Goal: Task Accomplishment & Management: Manage account settings

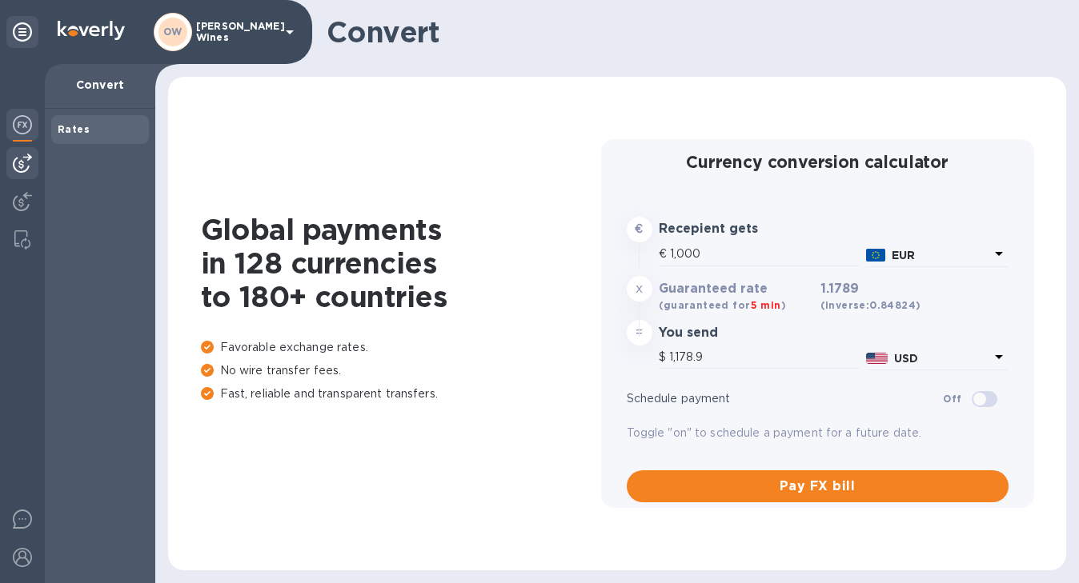
click at [21, 168] on img at bounding box center [22, 163] width 19 height 19
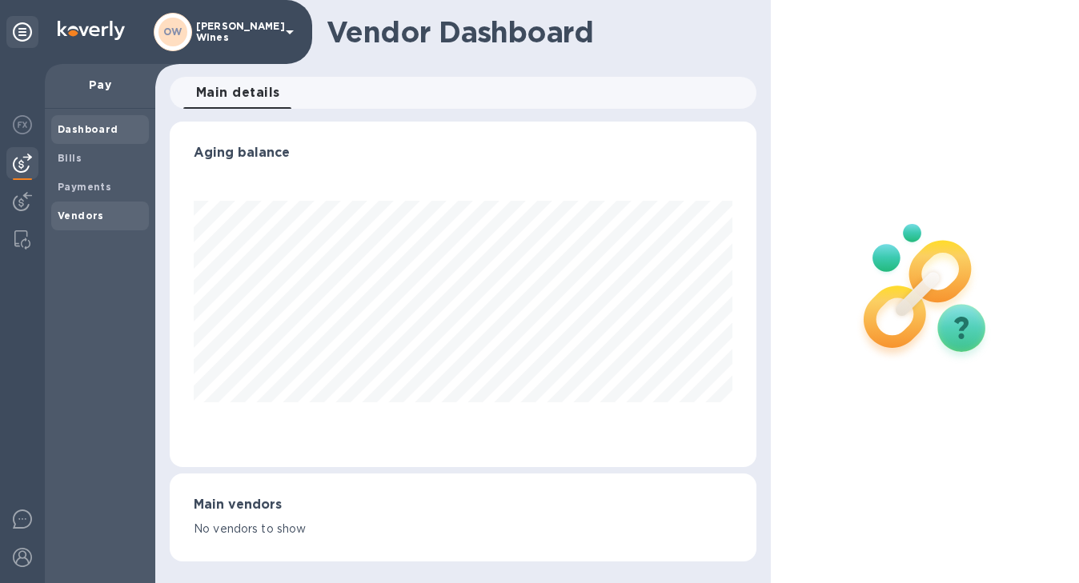
click at [80, 221] on span "Vendors" at bounding box center [81, 216] width 46 height 16
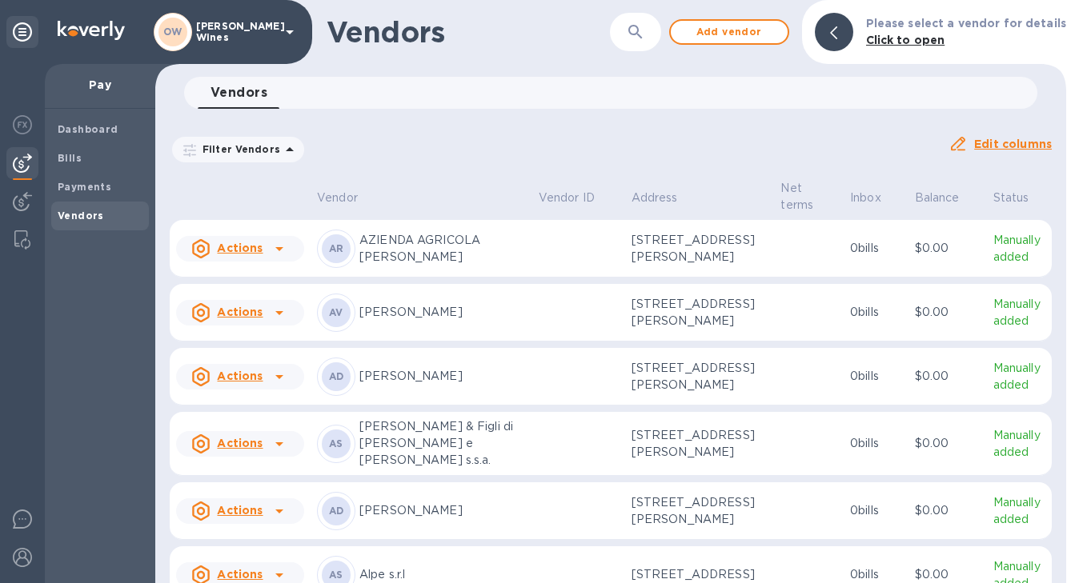
click at [649, 43] on button "button" at bounding box center [635, 32] width 38 height 38
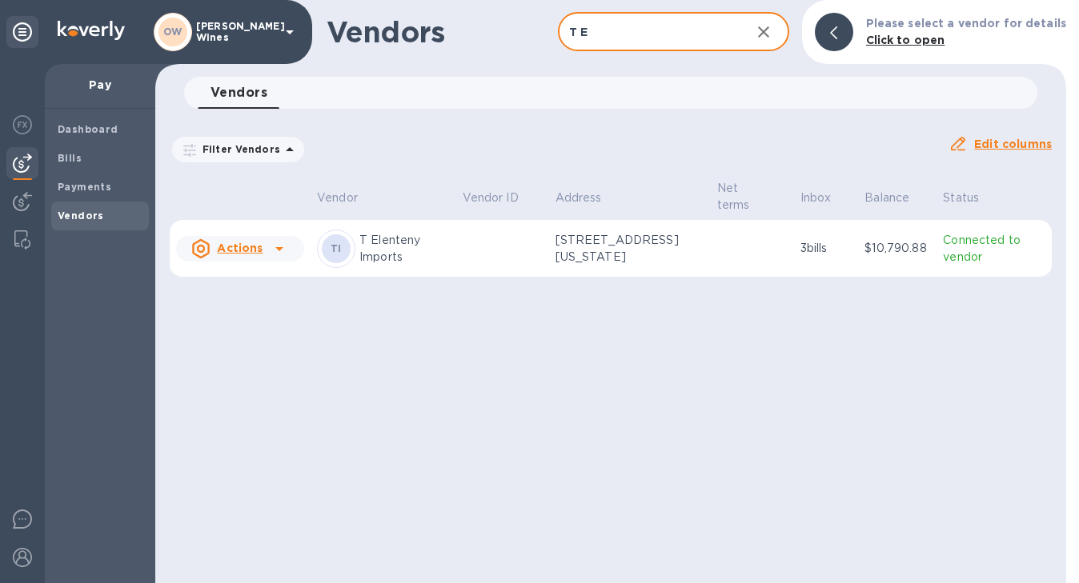
type input "T Elenteny"
click at [279, 251] on icon at bounding box center [279, 248] width 19 height 19
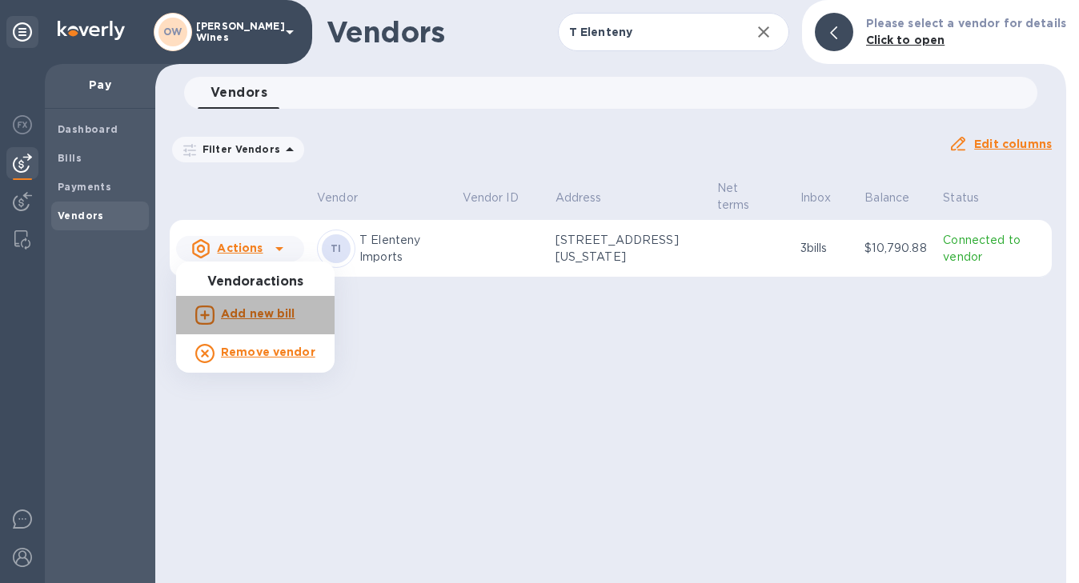
click at [265, 317] on b "Add new bill" at bounding box center [258, 313] width 74 height 13
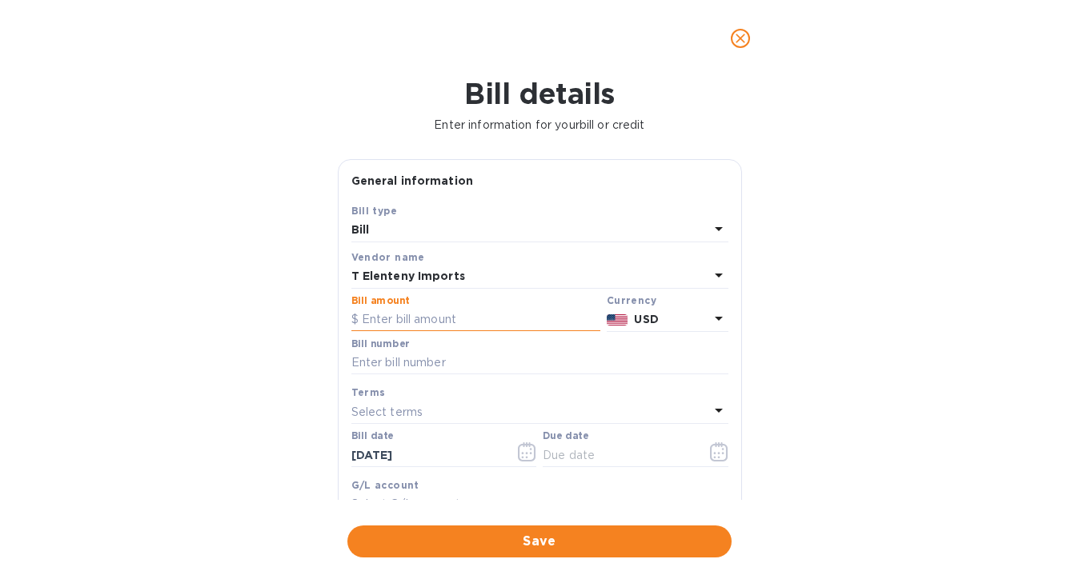
click at [391, 323] on input "text" at bounding box center [475, 320] width 249 height 24
paste input "1,316.20"
type input "1,316.20"
click at [447, 362] on input "text" at bounding box center [539, 363] width 377 height 24
paste input "INV764956"
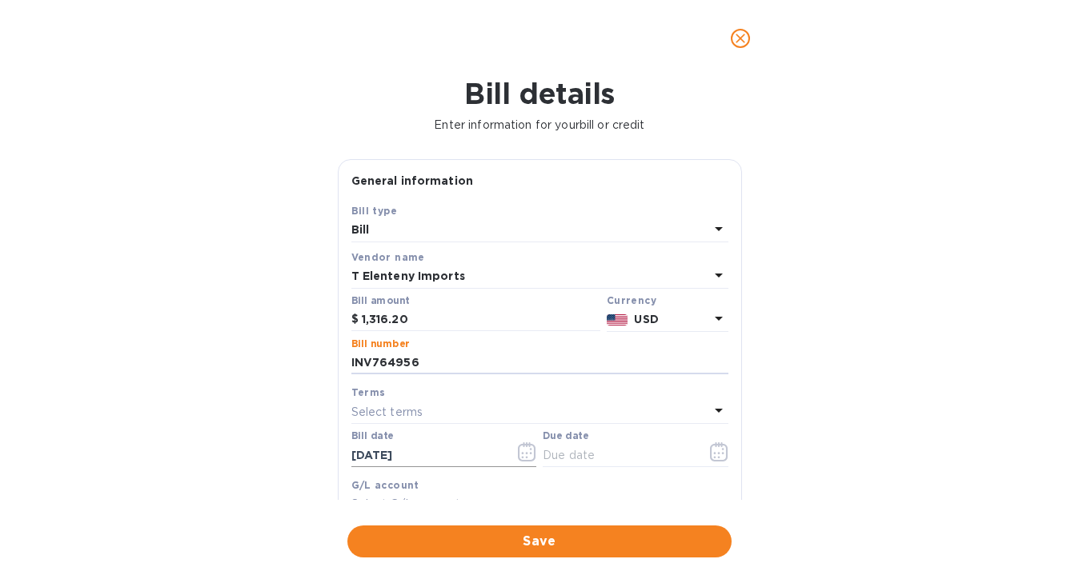
type input "INV764956"
click at [442, 455] on input "[DATE]" at bounding box center [426, 455] width 151 height 24
click at [715, 456] on icon "button" at bounding box center [719, 452] width 18 height 19
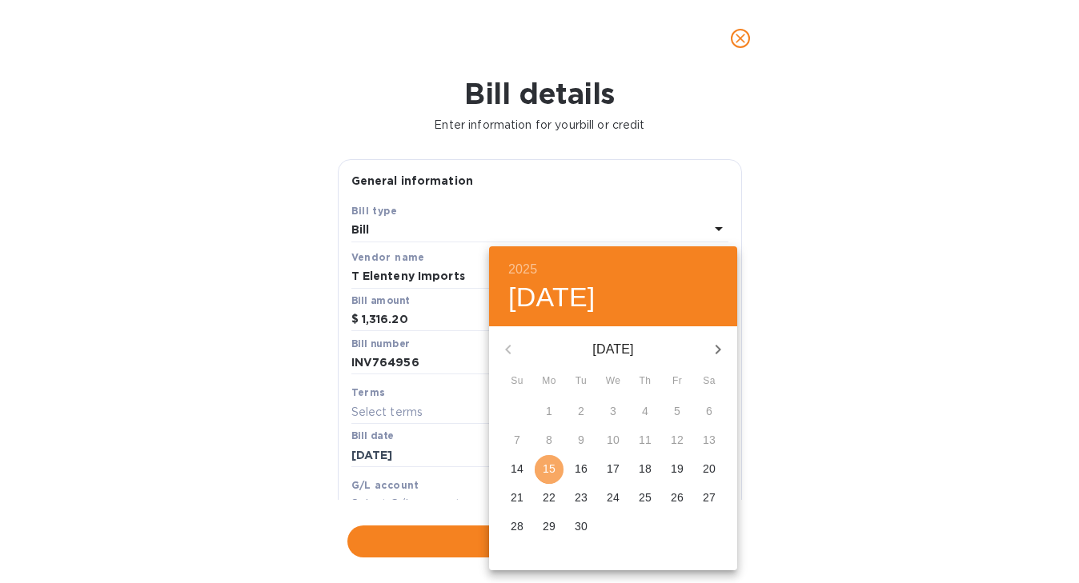
click at [539, 467] on span "15" at bounding box center [549, 469] width 29 height 16
type input "[DATE]"
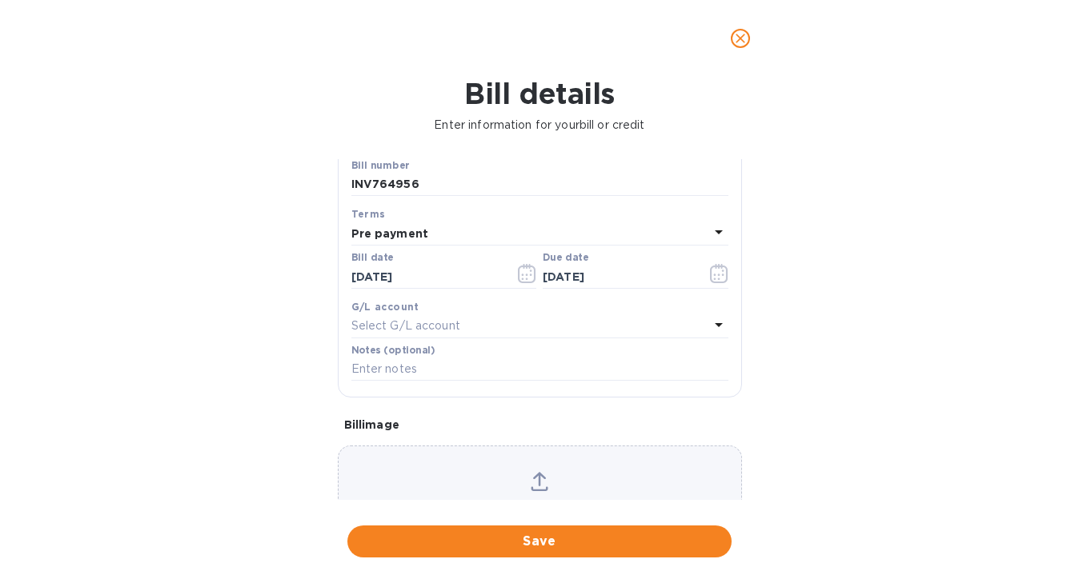
scroll to position [261, 0]
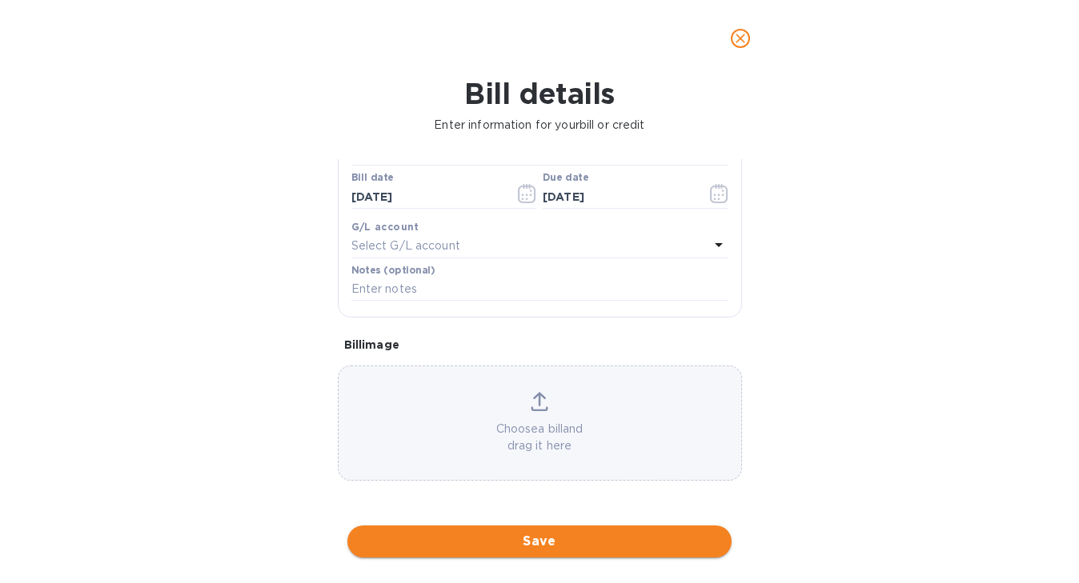
click at [553, 542] on span "Save" at bounding box center [539, 541] width 359 height 19
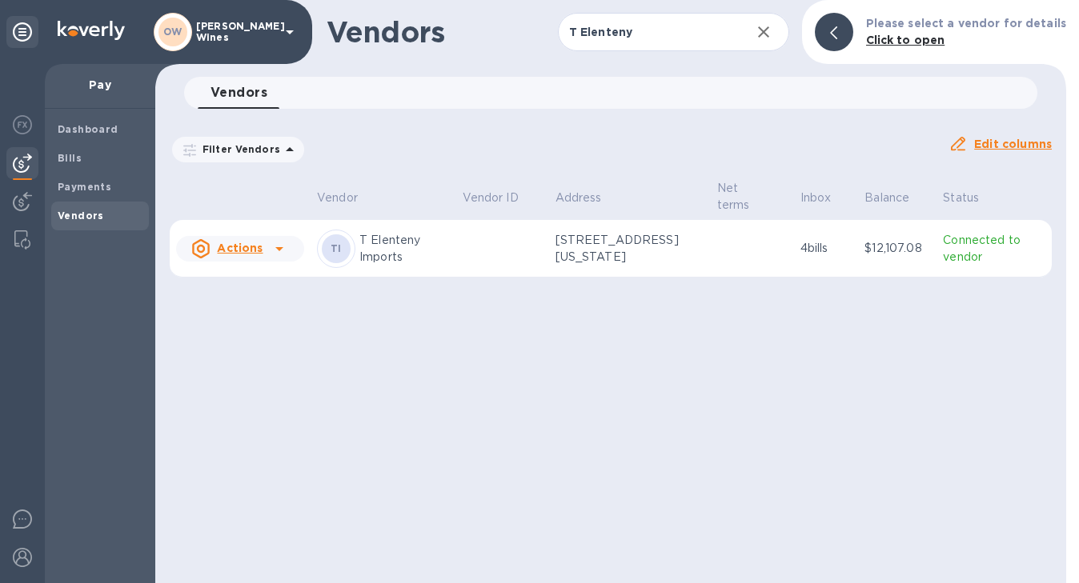
click at [278, 251] on icon at bounding box center [279, 248] width 19 height 19
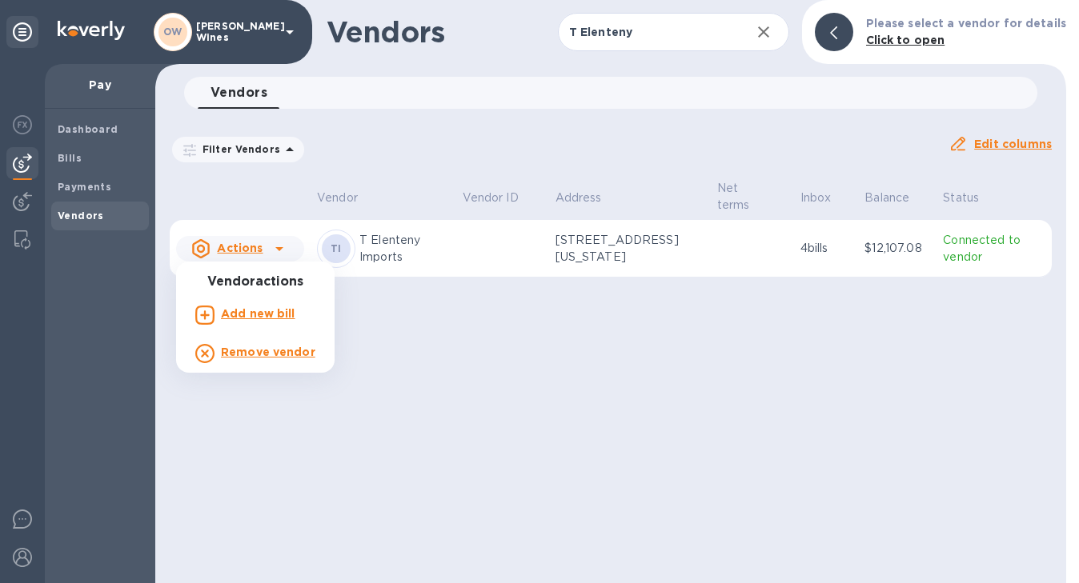
click at [266, 284] on div "Vendor Vendor ID Address Net terms Inbox Balance Status Actions TI T Elenteny I…" at bounding box center [610, 231] width 911 height 106
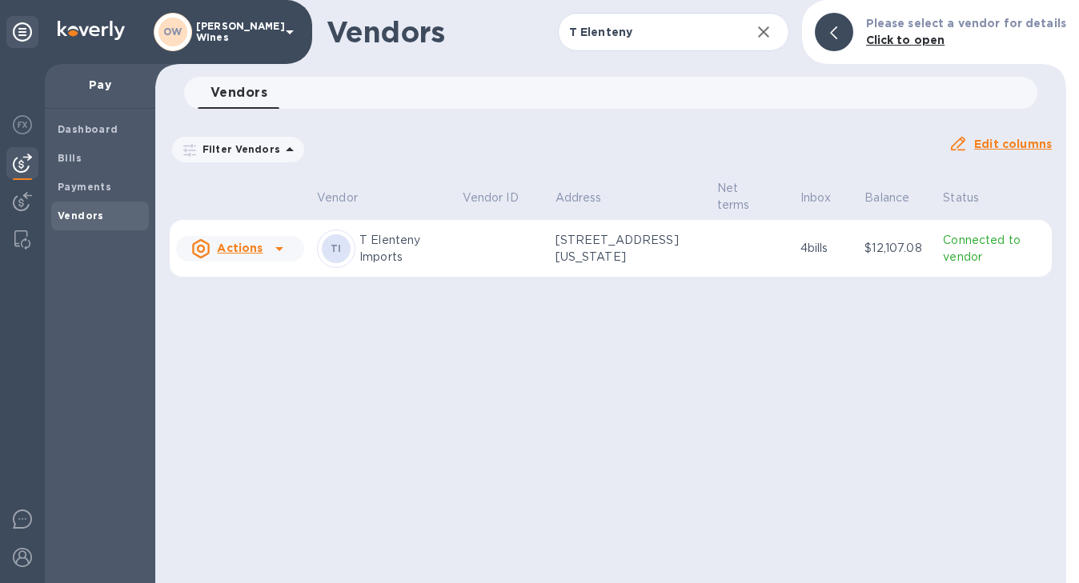
click at [278, 250] on icon at bounding box center [279, 249] width 8 height 4
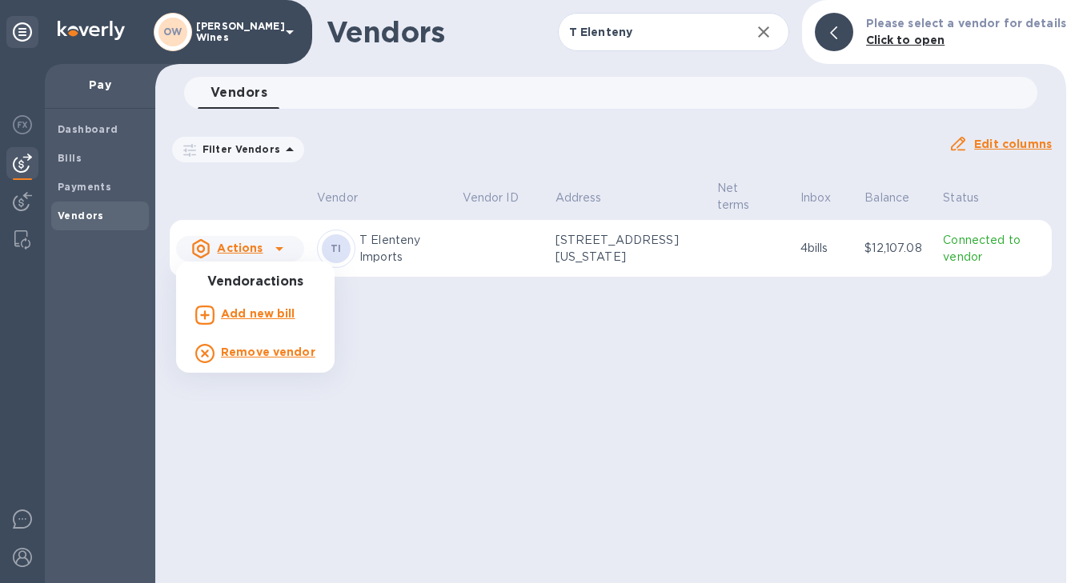
click at [269, 317] on b "Add new bill" at bounding box center [258, 313] width 74 height 13
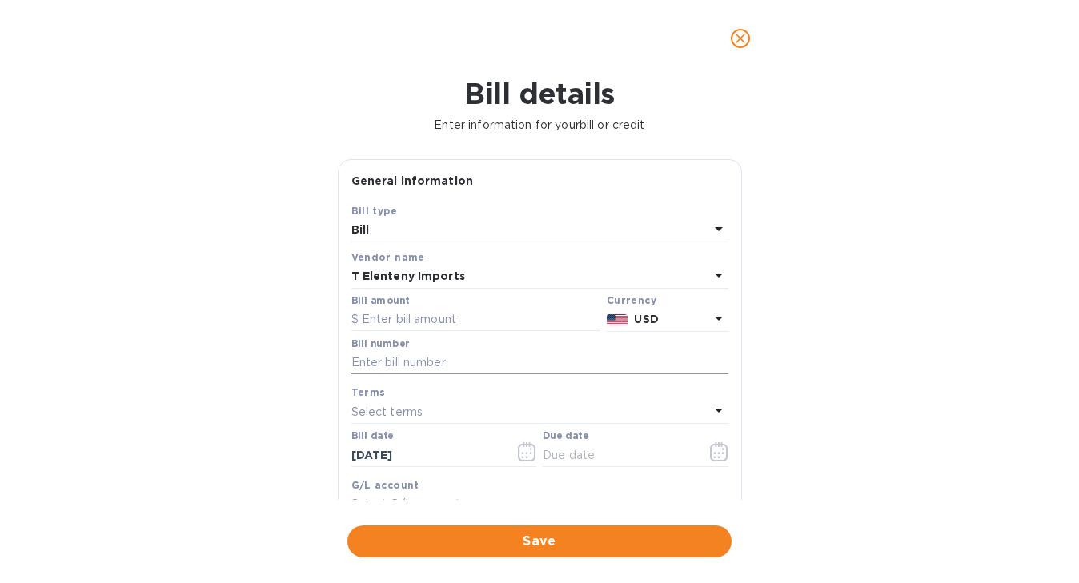
click at [465, 359] on input "text" at bounding box center [539, 363] width 377 height 24
paste input "INV764987"
type input "INV764987"
click at [455, 325] on input "text" at bounding box center [475, 320] width 249 height 24
paste input "27,503.51"
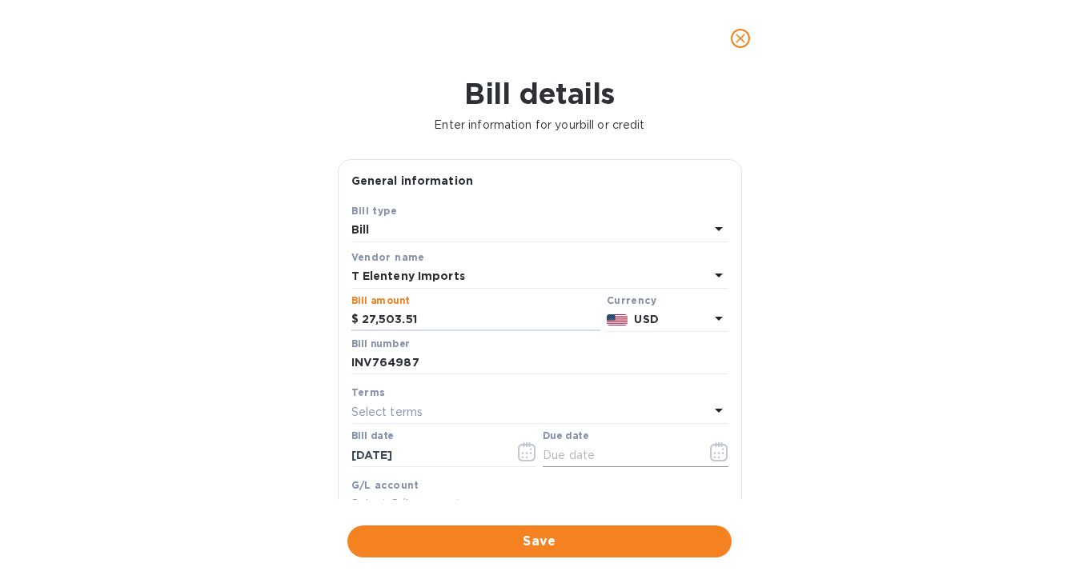
type input "27,503.51"
click at [682, 462] on input "text" at bounding box center [618, 455] width 151 height 24
click at [710, 453] on icon "button" at bounding box center [719, 452] width 18 height 19
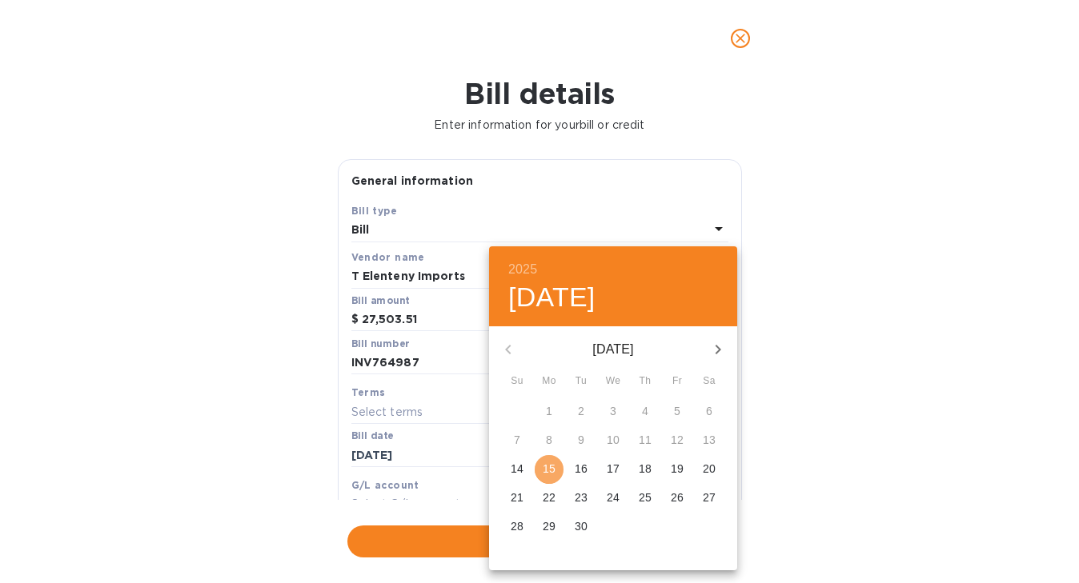
click at [548, 471] on p "15" at bounding box center [549, 469] width 13 height 16
type input "[DATE]"
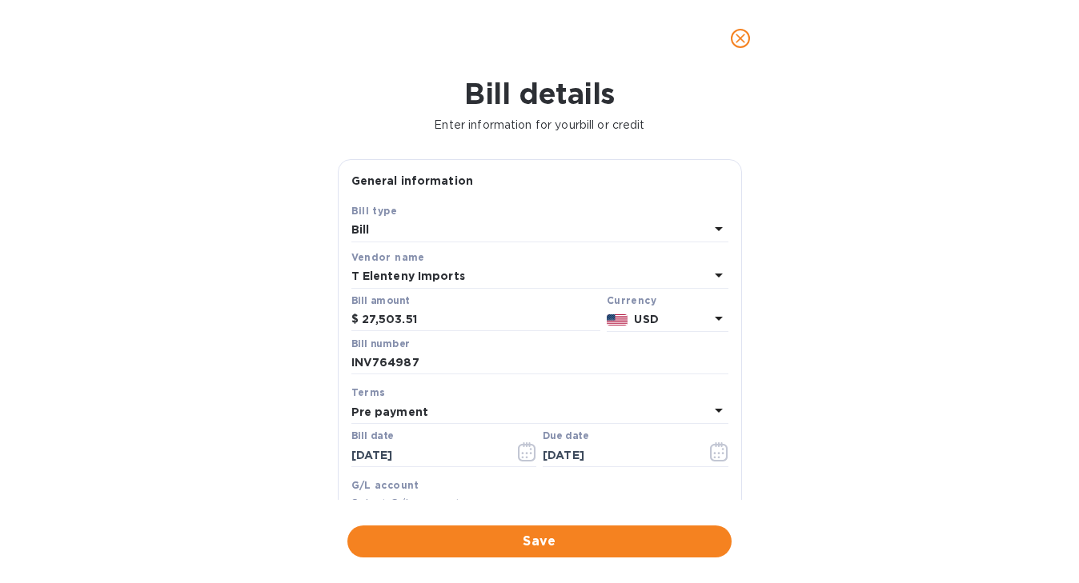
click at [559, 539] on span "Save" at bounding box center [539, 541] width 359 height 19
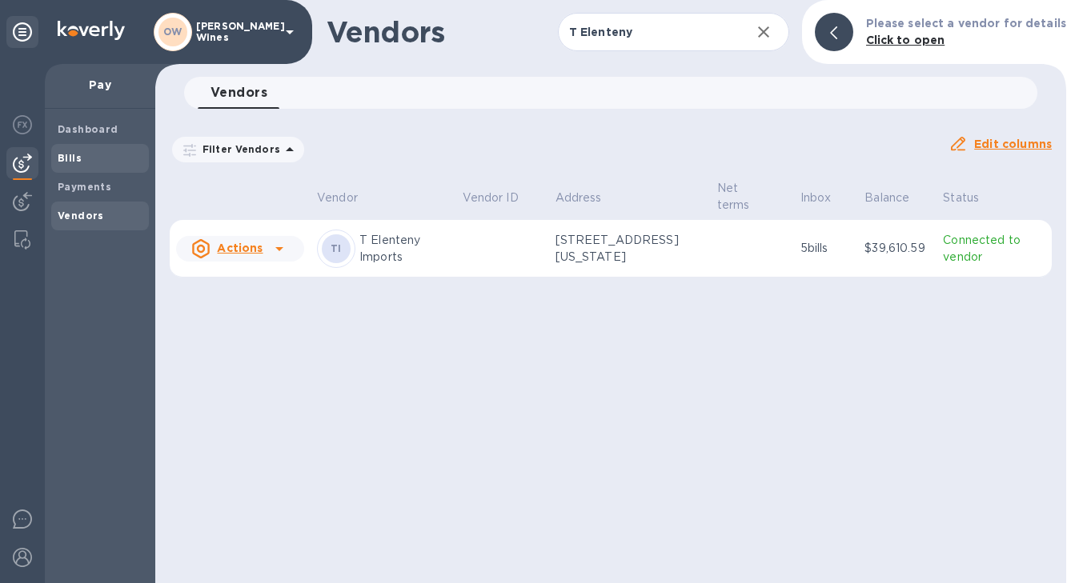
click at [69, 157] on b "Bills" at bounding box center [70, 158] width 24 height 12
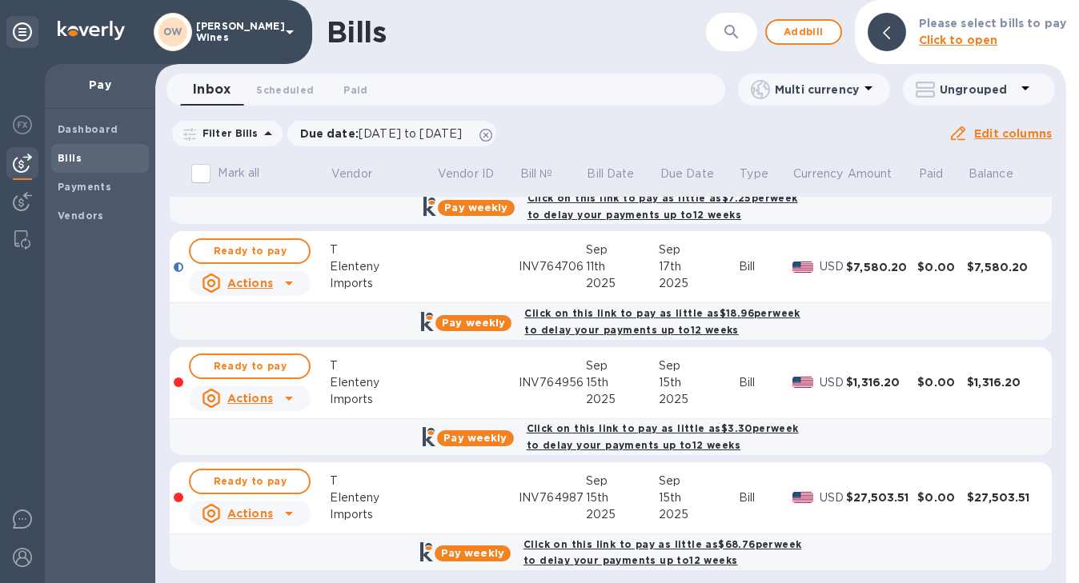
scroll to position [435, 0]
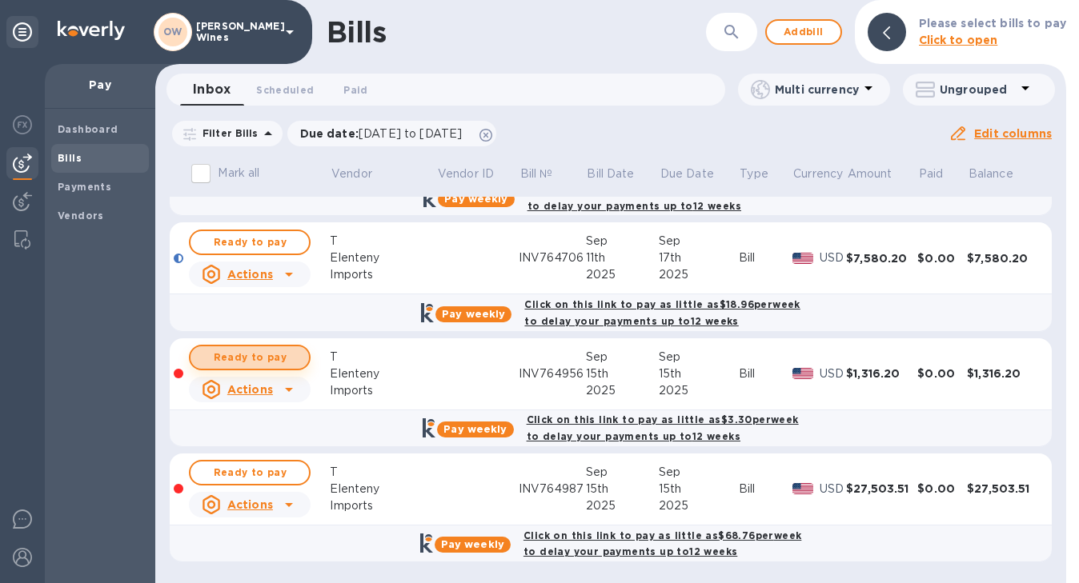
click at [275, 360] on span "Ready to pay" at bounding box center [249, 357] width 93 height 19
click at [278, 479] on span "Ready to pay" at bounding box center [249, 472] width 93 height 19
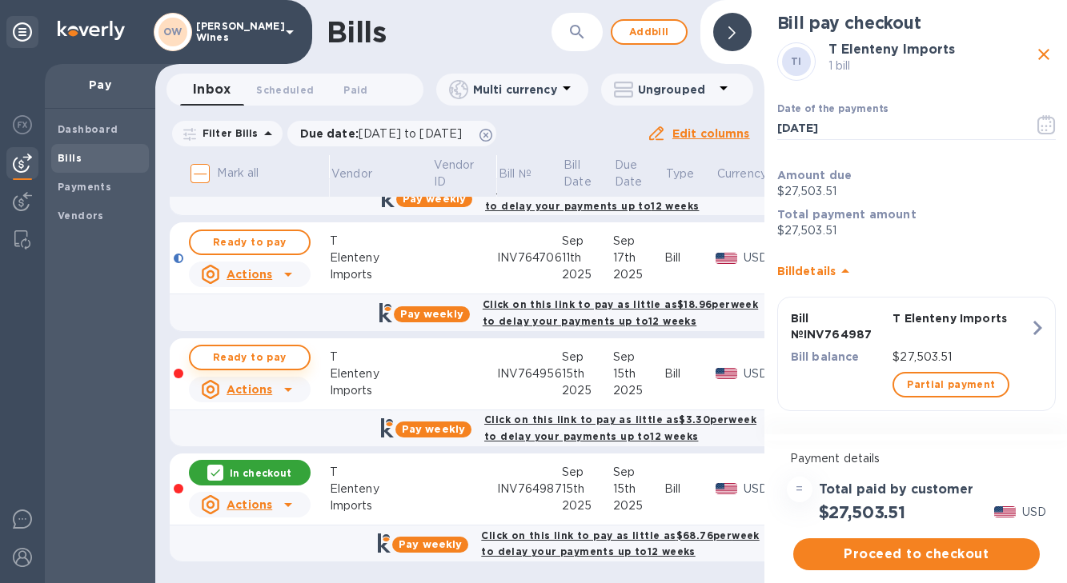
click at [267, 361] on span "Ready to pay" at bounding box center [249, 357] width 93 height 19
click at [952, 551] on span "Proceed to checkout" at bounding box center [916, 554] width 221 height 19
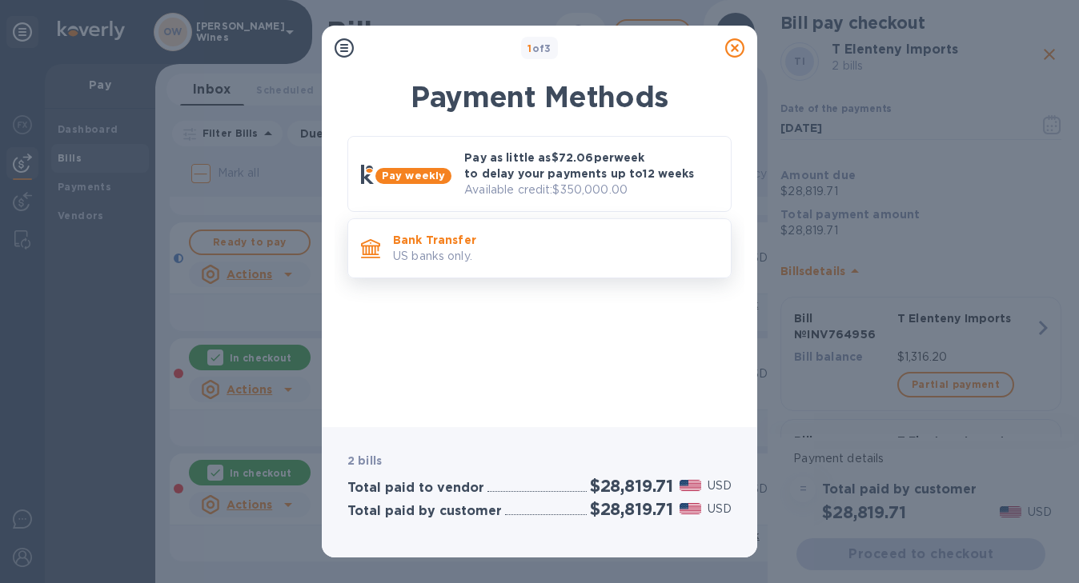
click at [442, 251] on p "US banks only." at bounding box center [555, 256] width 325 height 17
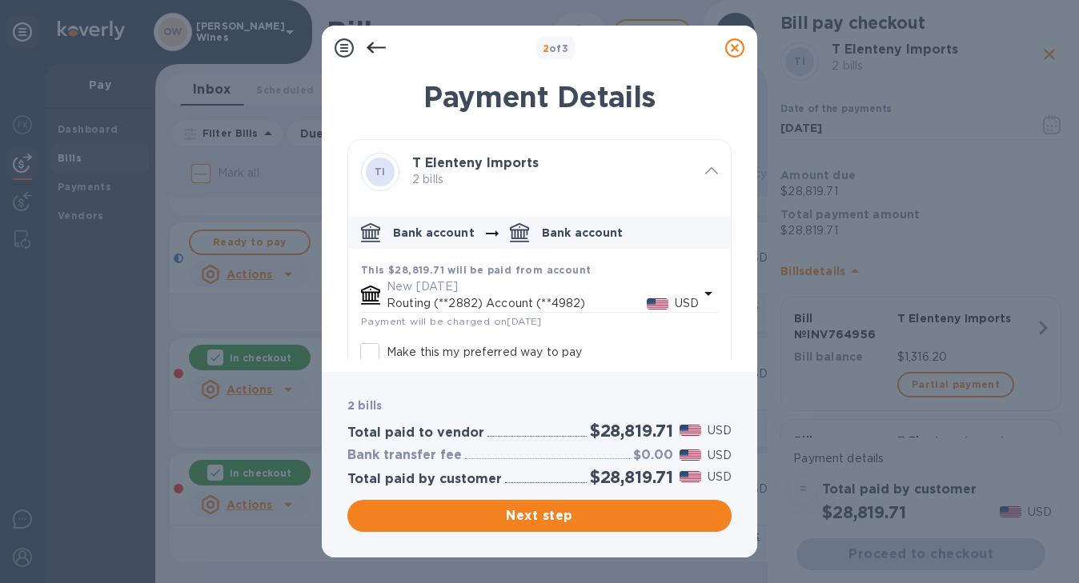
scroll to position [89, 0]
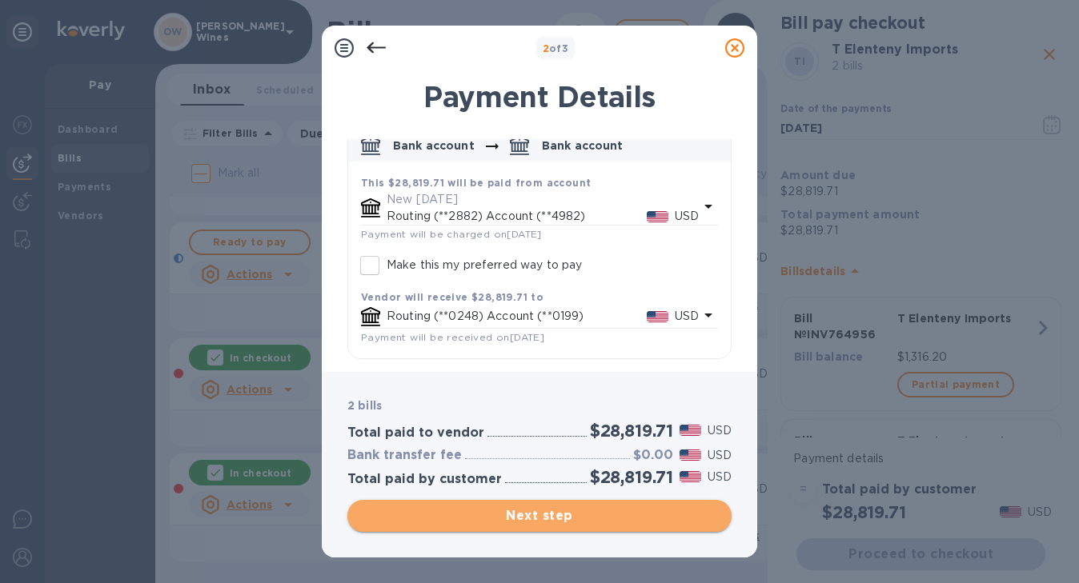
click at [612, 523] on span "Next step" at bounding box center [539, 516] width 359 height 19
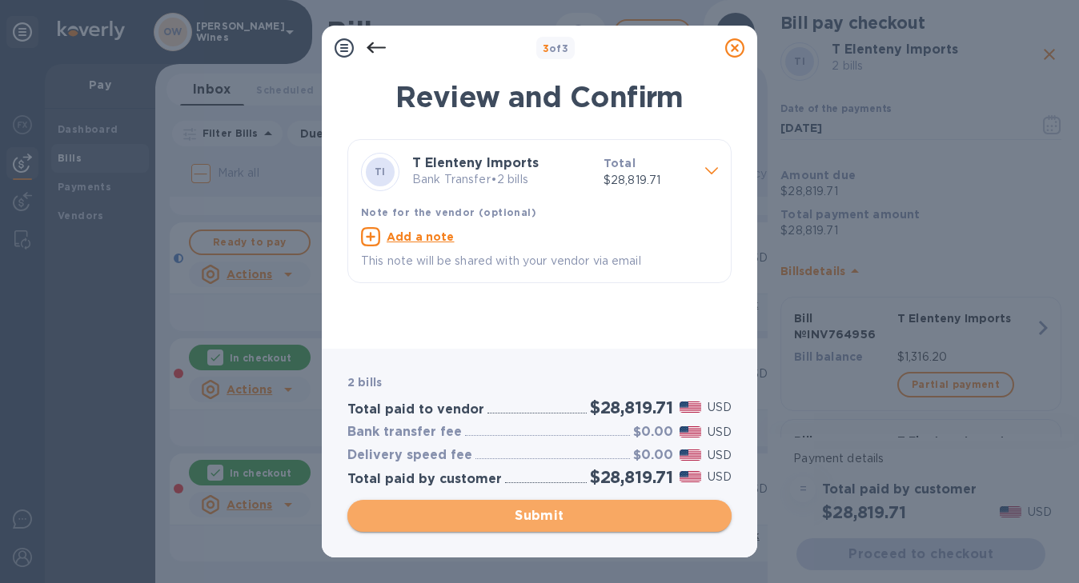
click at [608, 518] on span "Submit" at bounding box center [539, 516] width 359 height 19
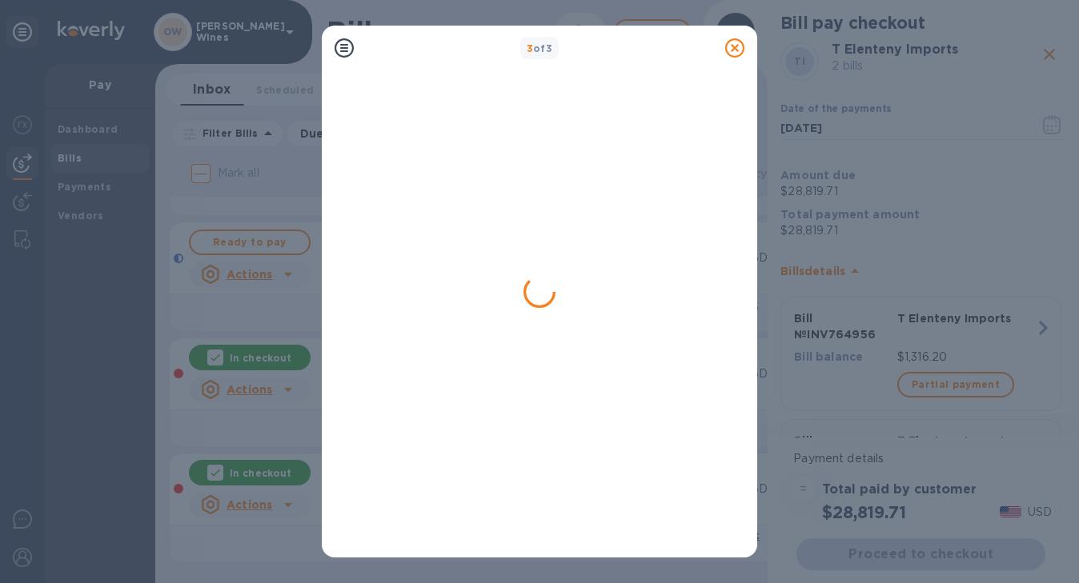
scroll to position [0, 0]
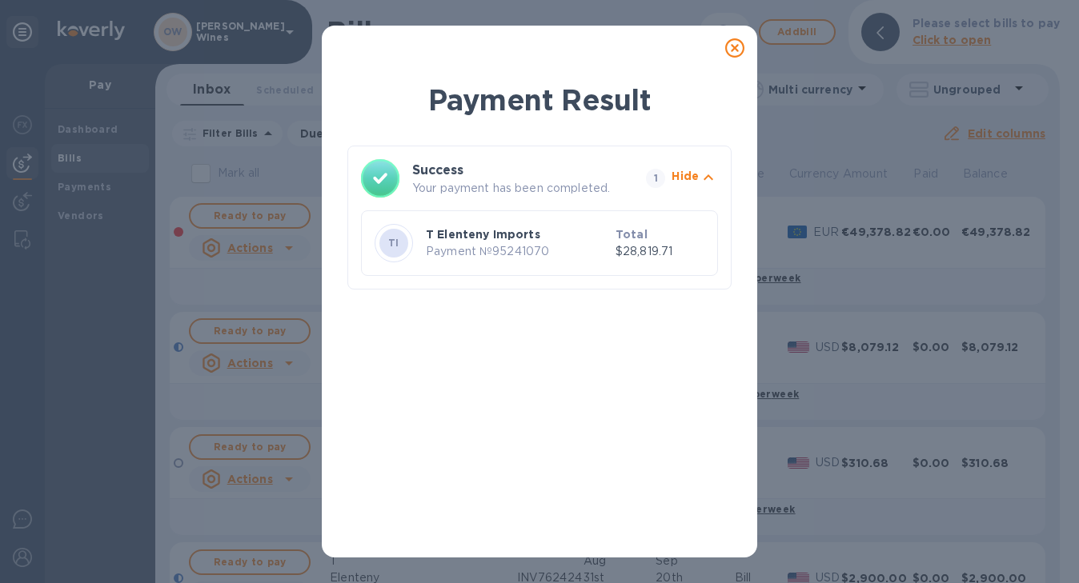
click at [732, 49] on icon at bounding box center [734, 47] width 19 height 19
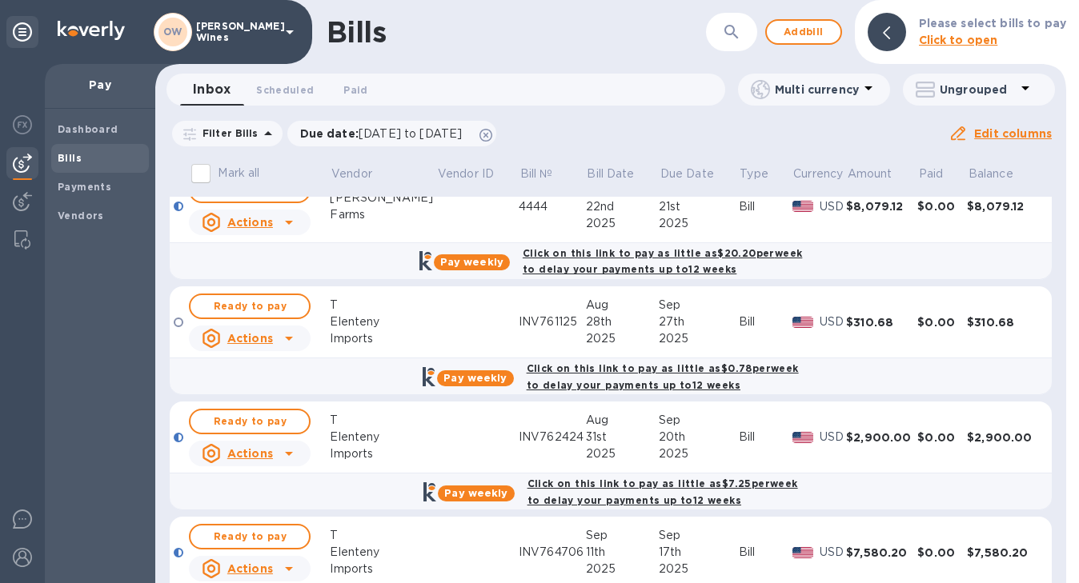
scroll to position [205, 0]
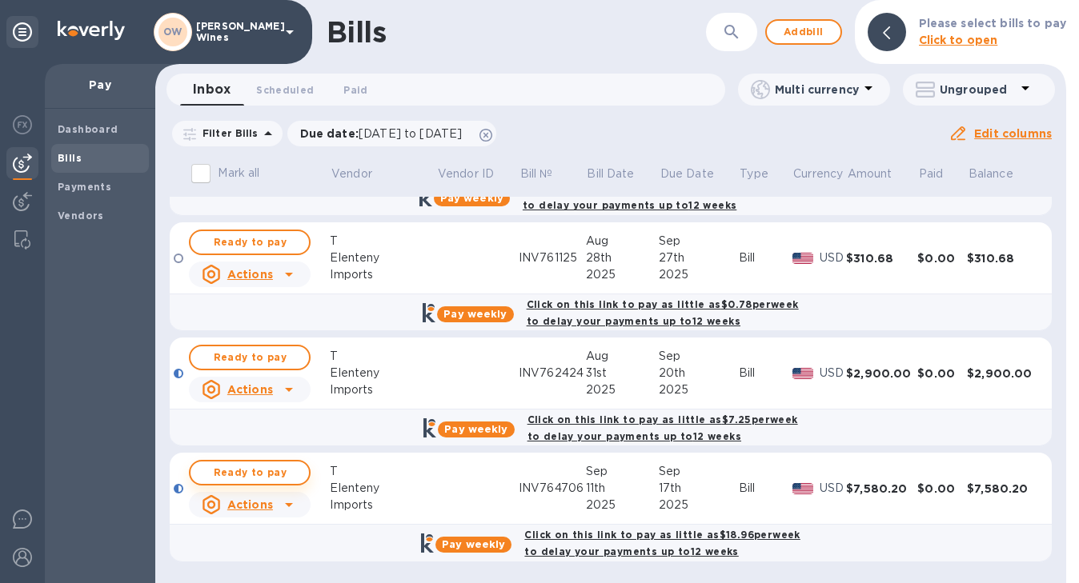
click at [257, 475] on span "Ready to pay" at bounding box center [249, 472] width 93 height 19
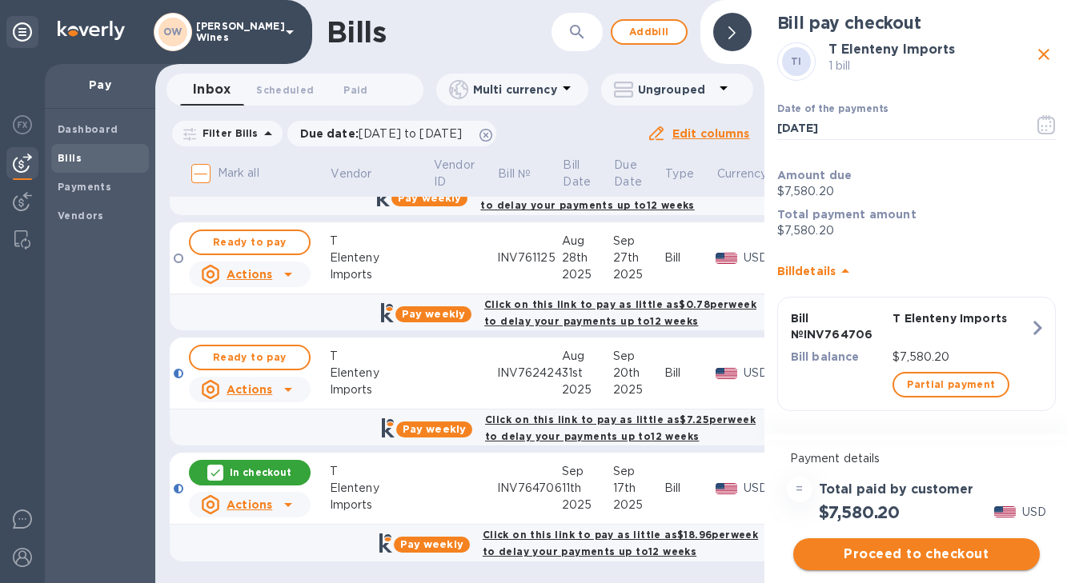
click at [901, 559] on span "Proceed to checkout" at bounding box center [916, 554] width 221 height 19
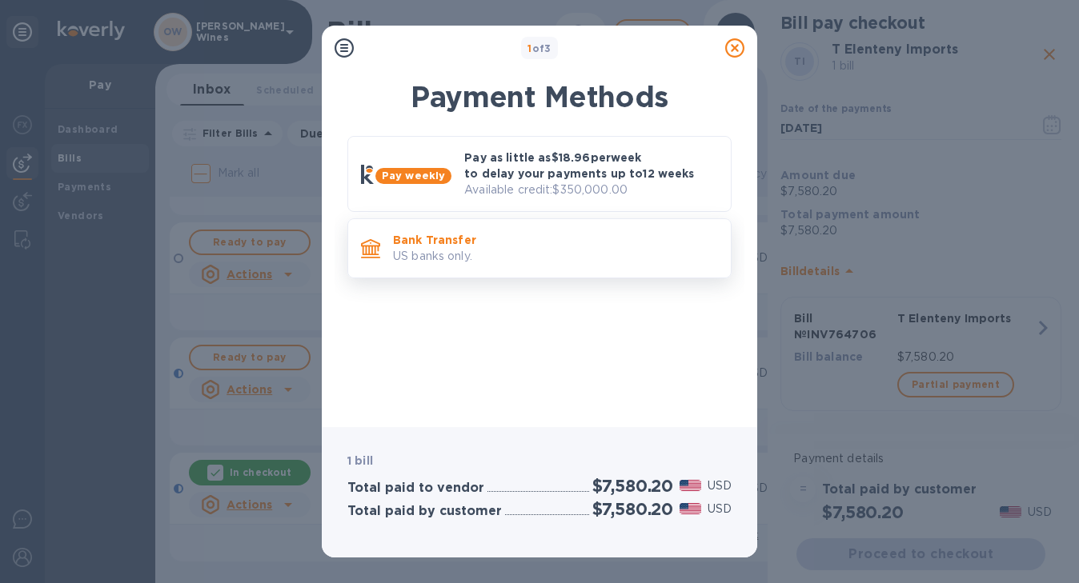
click at [487, 231] on div "Bank Transfer US banks only." at bounding box center [556, 249] width 338 height 46
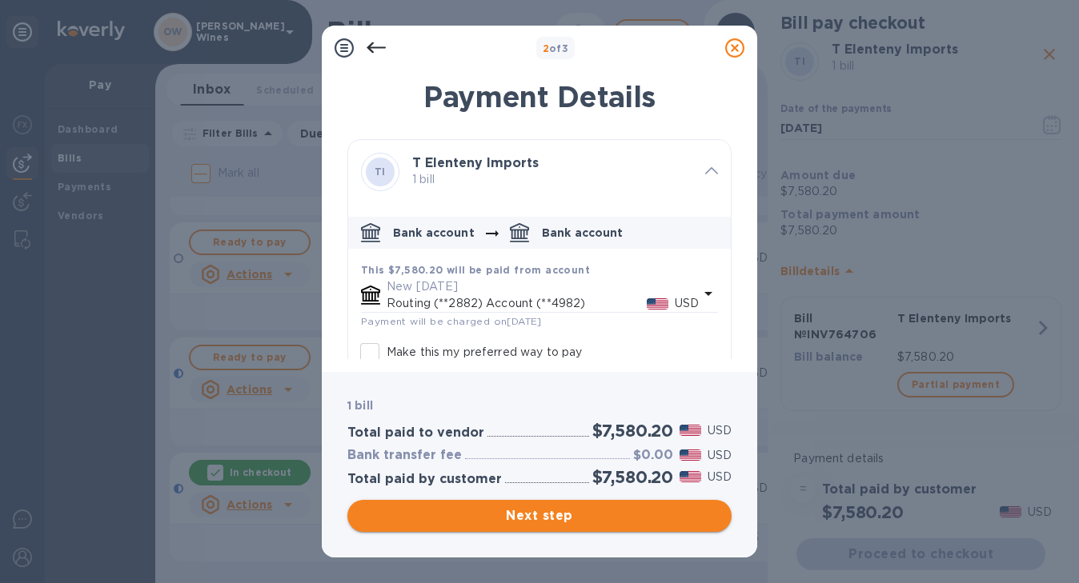
click at [547, 519] on span "Next step" at bounding box center [539, 516] width 359 height 19
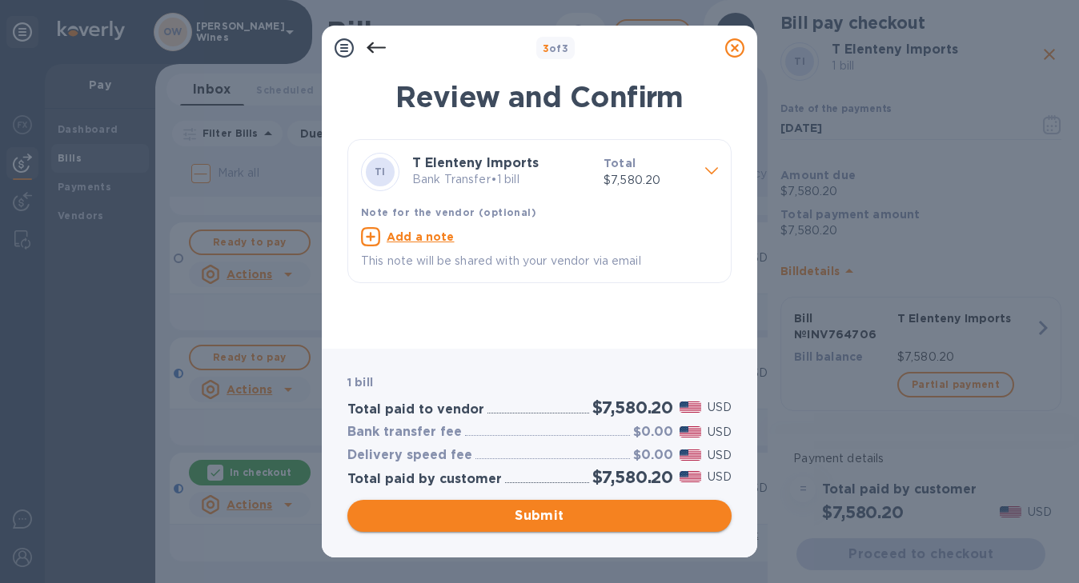
click at [546, 519] on span "Submit" at bounding box center [539, 516] width 359 height 19
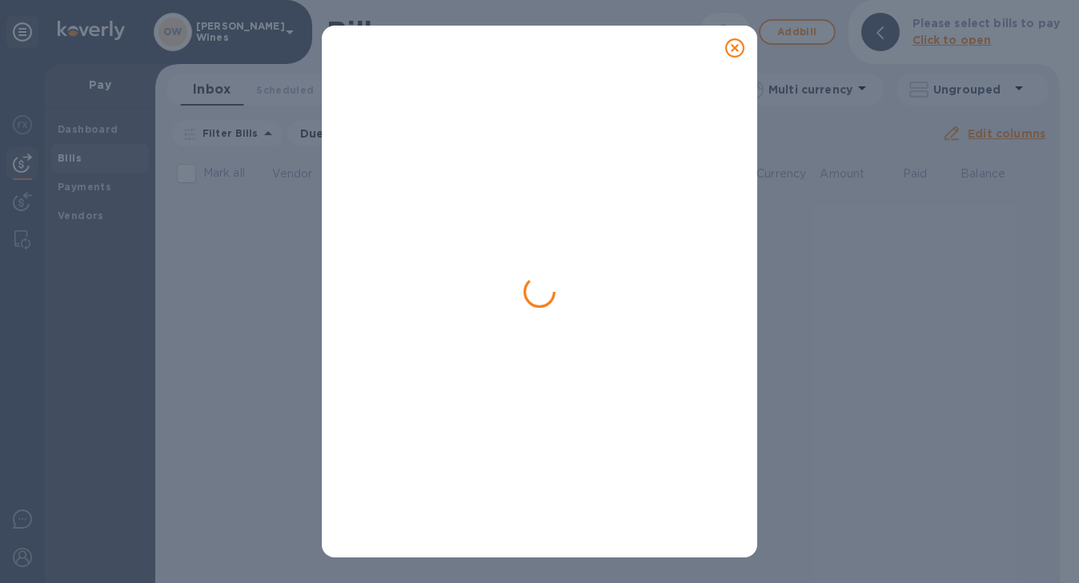
scroll to position [0, 0]
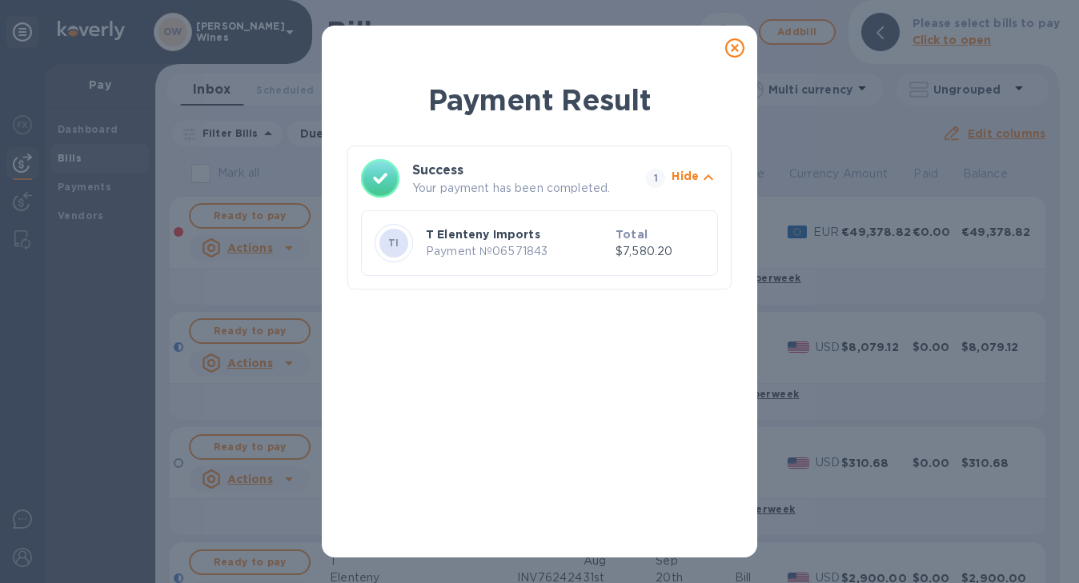
click at [736, 46] on icon at bounding box center [734, 47] width 19 height 19
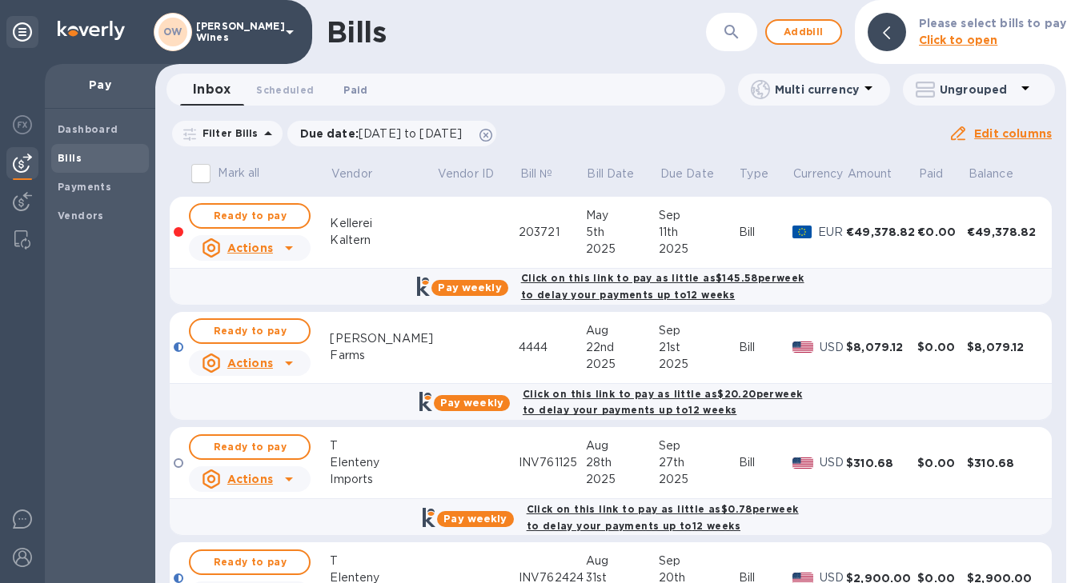
click at [352, 90] on span "Paid 0" at bounding box center [355, 90] width 24 height 17
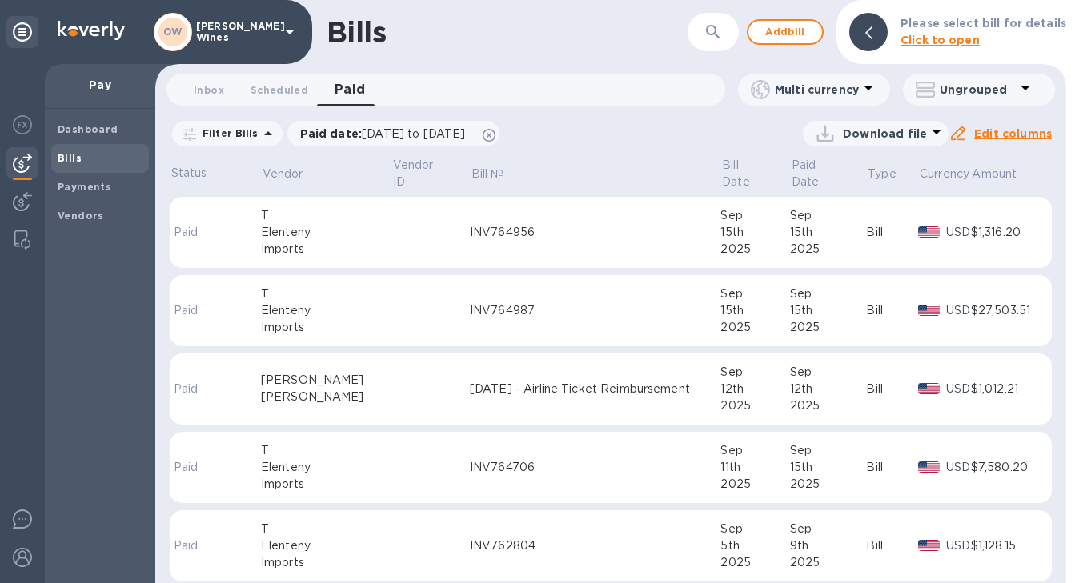
click at [507, 303] on div "INV764987" at bounding box center [595, 311] width 251 height 17
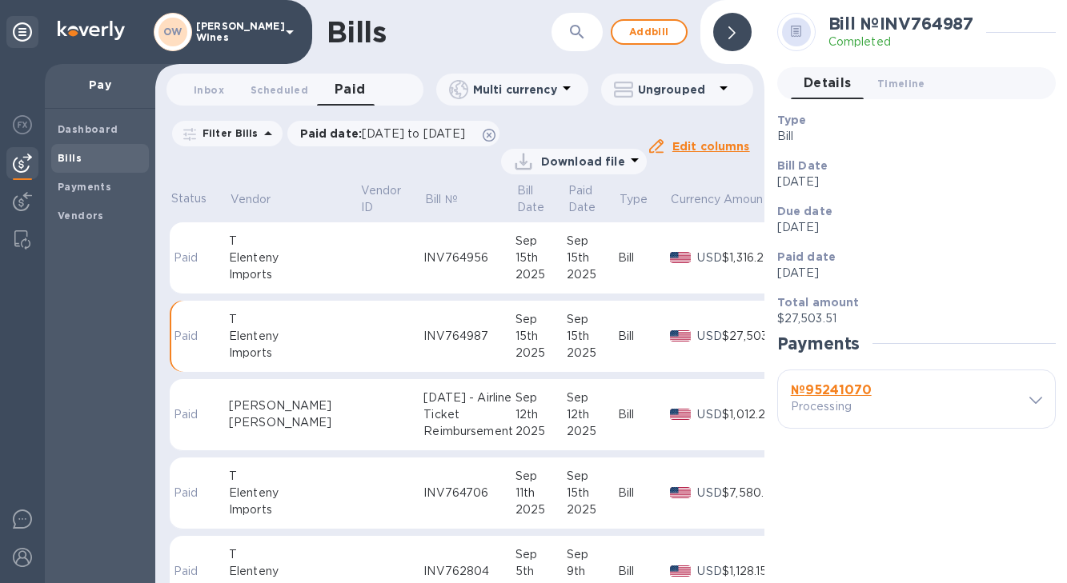
click at [850, 395] on b "№ 95241070" at bounding box center [831, 390] width 81 height 15
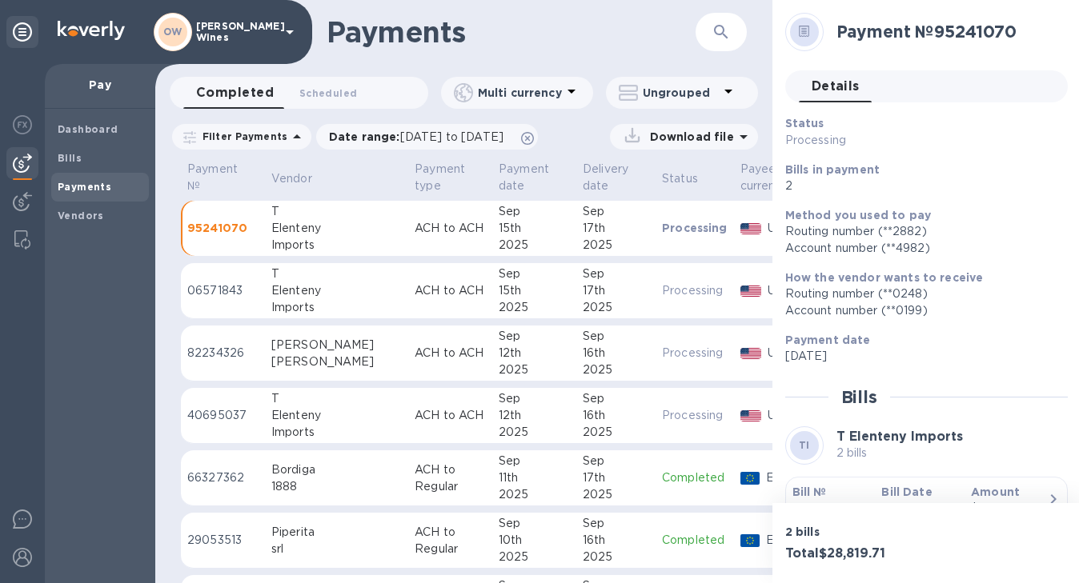
click at [811, 491] on b "Bill №" at bounding box center [809, 492] width 34 height 13
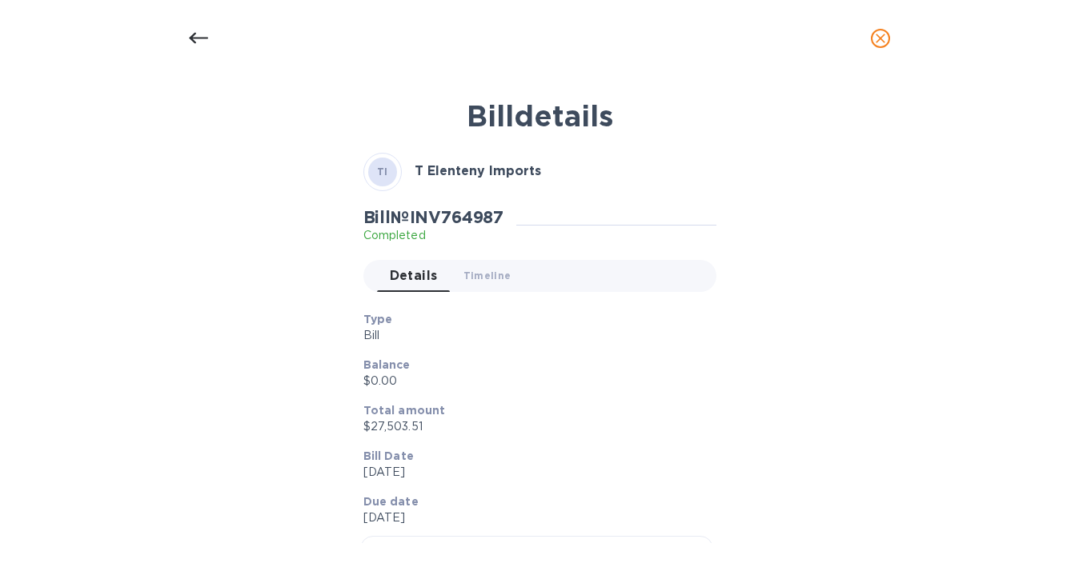
click at [196, 37] on icon at bounding box center [198, 38] width 19 height 11
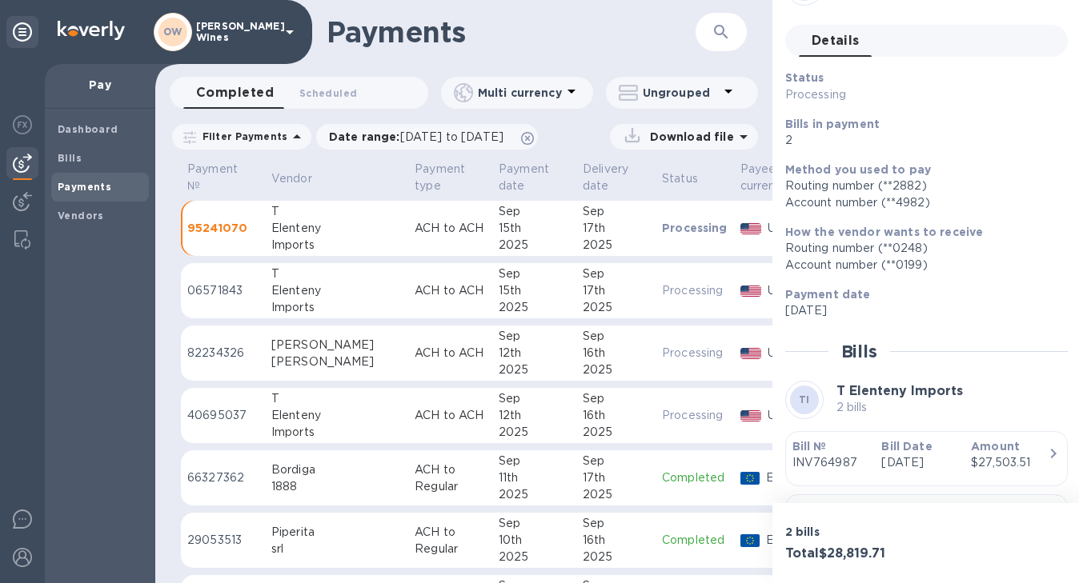
click at [335, 213] on div "T" at bounding box center [336, 211] width 130 height 17
drag, startPoint x: 1071, startPoint y: 173, endPoint x: 1071, endPoint y: 62, distance: 110.5
click at [1071, 62] on div "Payment № 95241070 Details 0 Status Processing Bills in payment 2 Method you us…" at bounding box center [926, 251] width 308 height 503
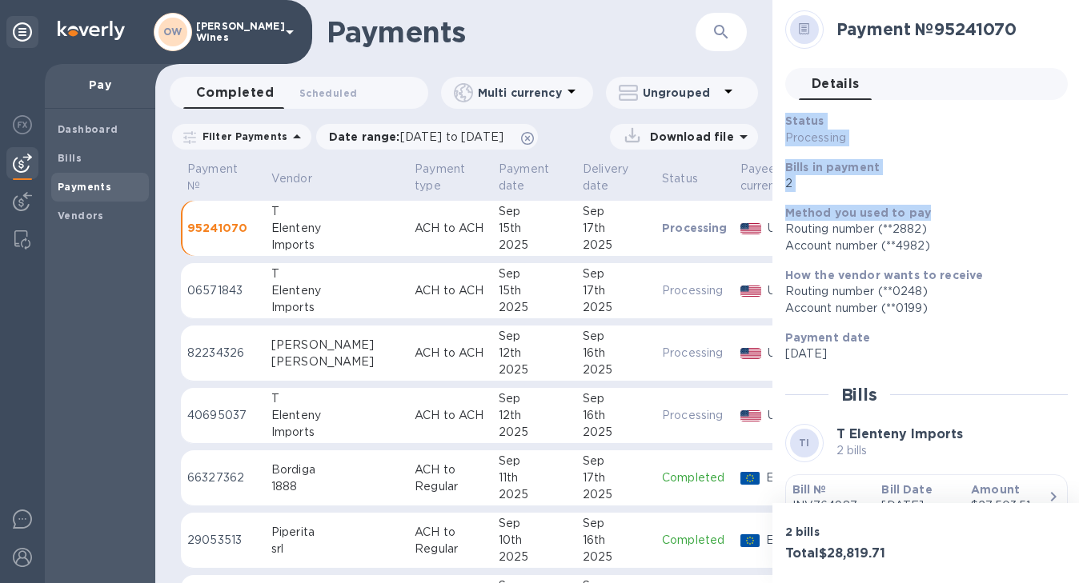
scroll to position [0, 0]
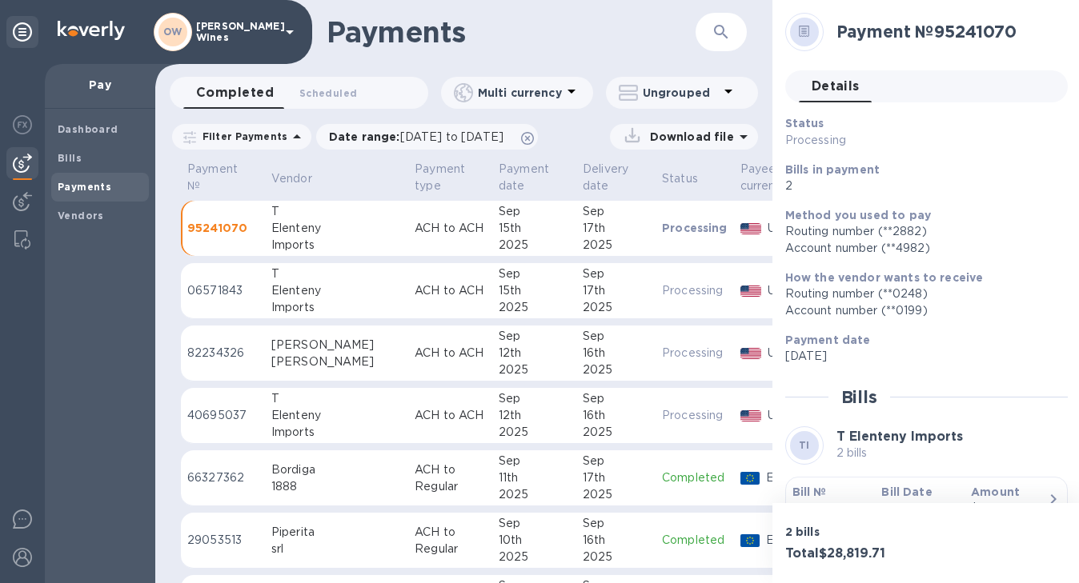
click at [608, 40] on h1 "Payments" at bounding box center [511, 32] width 369 height 34
click at [612, 46] on h1 "Payments" at bounding box center [511, 32] width 369 height 34
click at [83, 185] on b "Payments" at bounding box center [85, 187] width 54 height 12
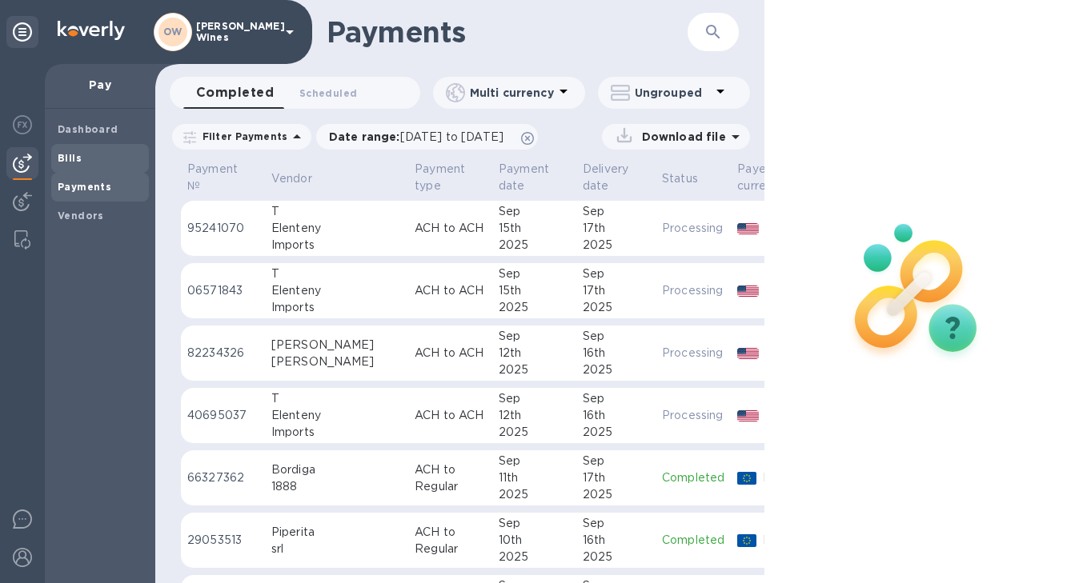
click at [70, 168] on div "Bills" at bounding box center [100, 158] width 98 height 29
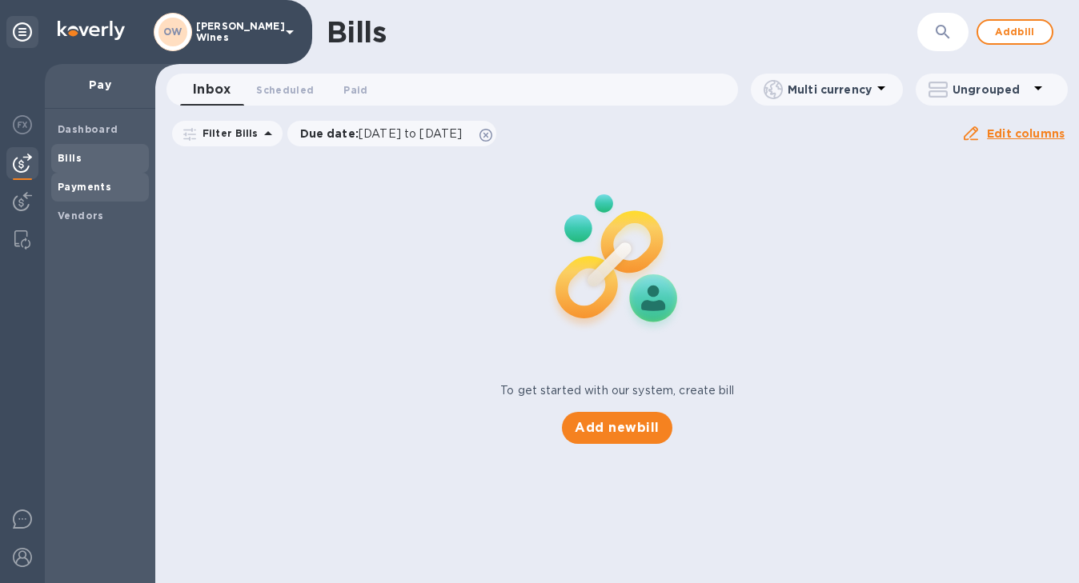
click at [83, 186] on b "Payments" at bounding box center [85, 187] width 54 height 12
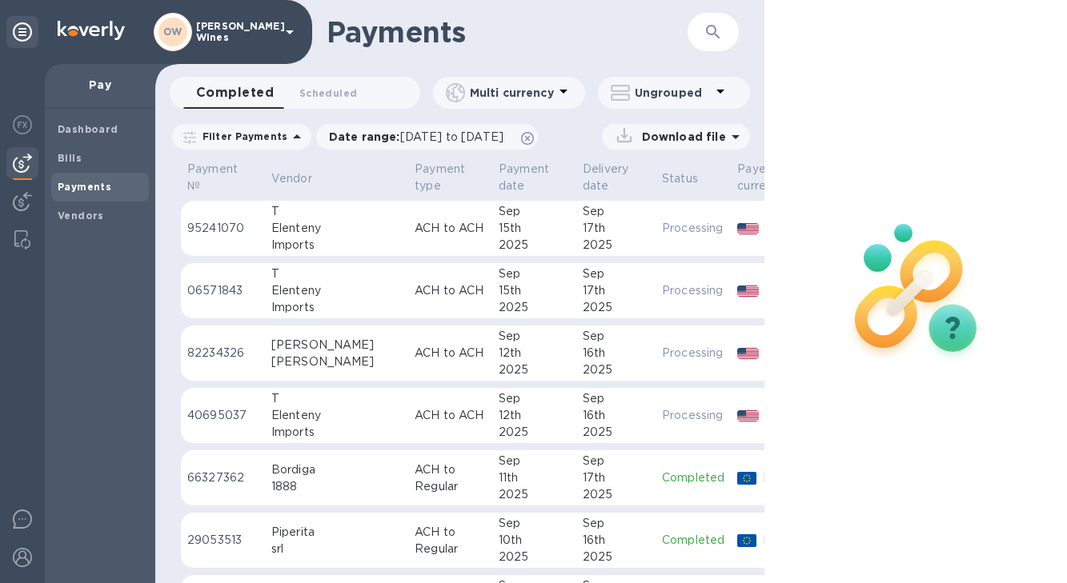
click at [415, 408] on p "ACH to ACH" at bounding box center [450, 415] width 71 height 17
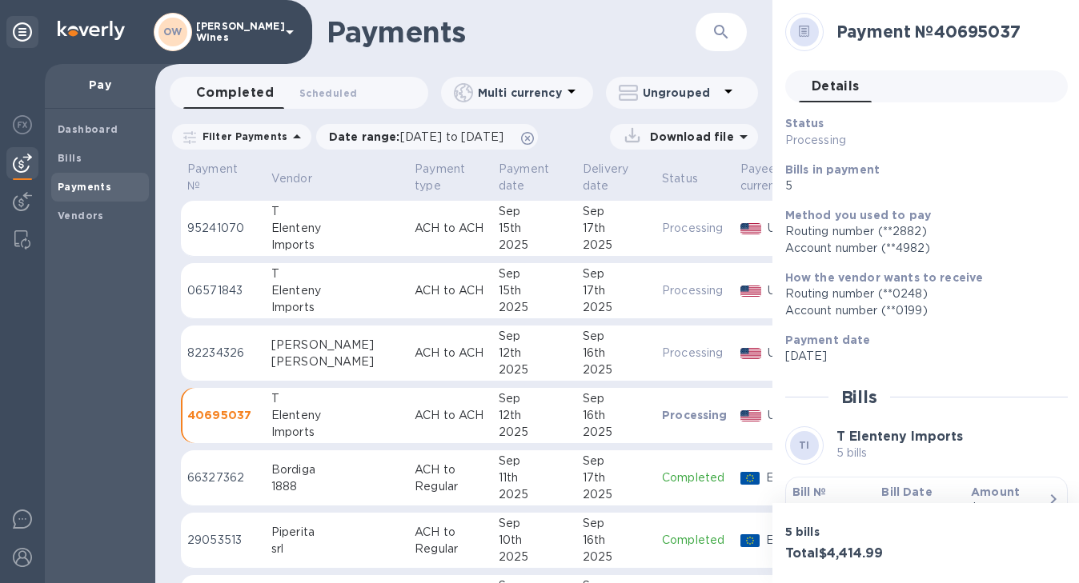
click at [333, 283] on div "Elenteny" at bounding box center [336, 291] width 130 height 17
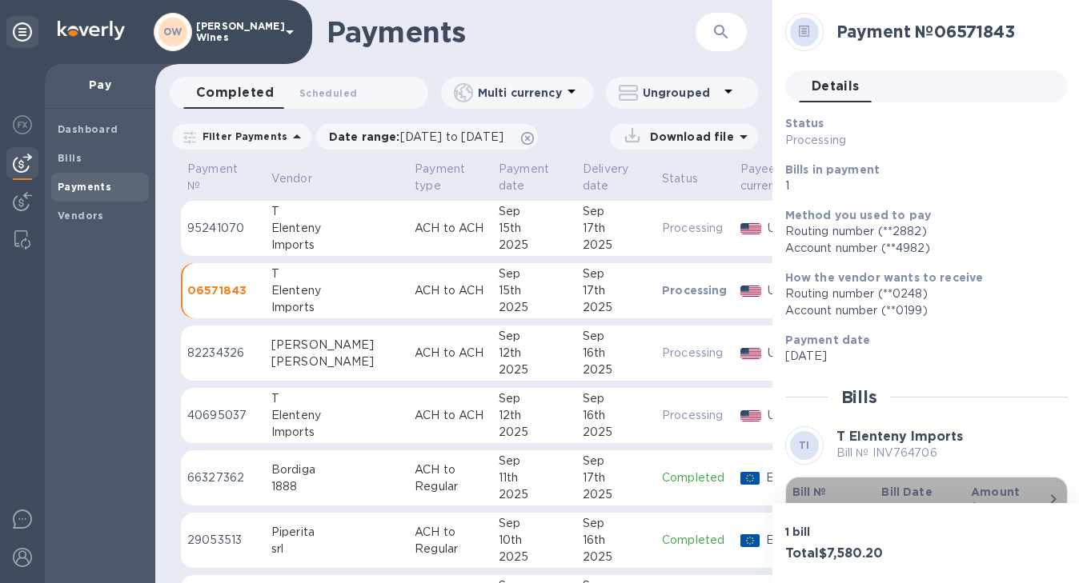
click at [807, 494] on b "Bill №" at bounding box center [809, 492] width 34 height 13
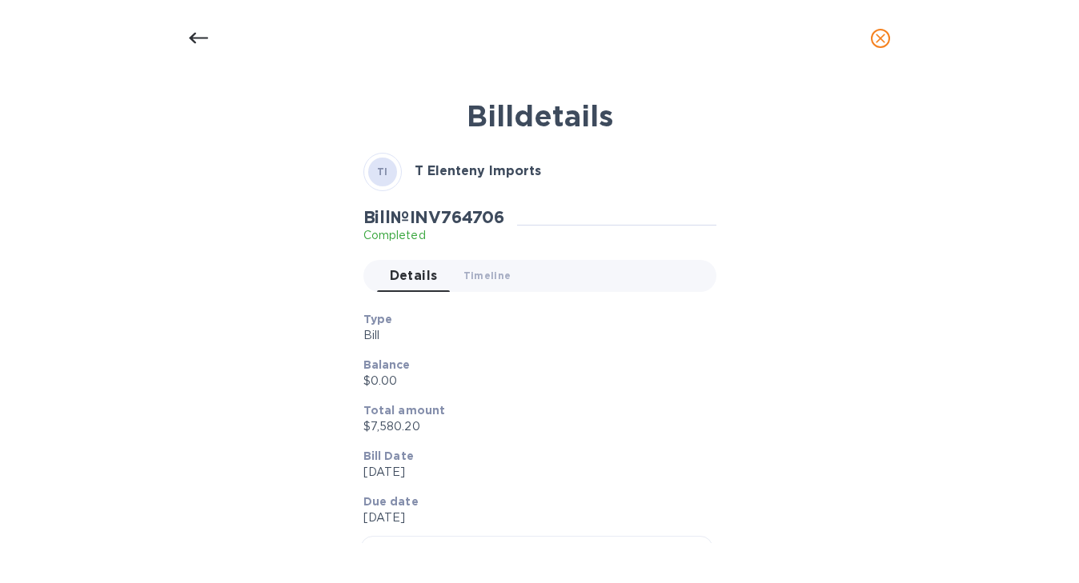
click at [204, 39] on icon at bounding box center [198, 38] width 19 height 19
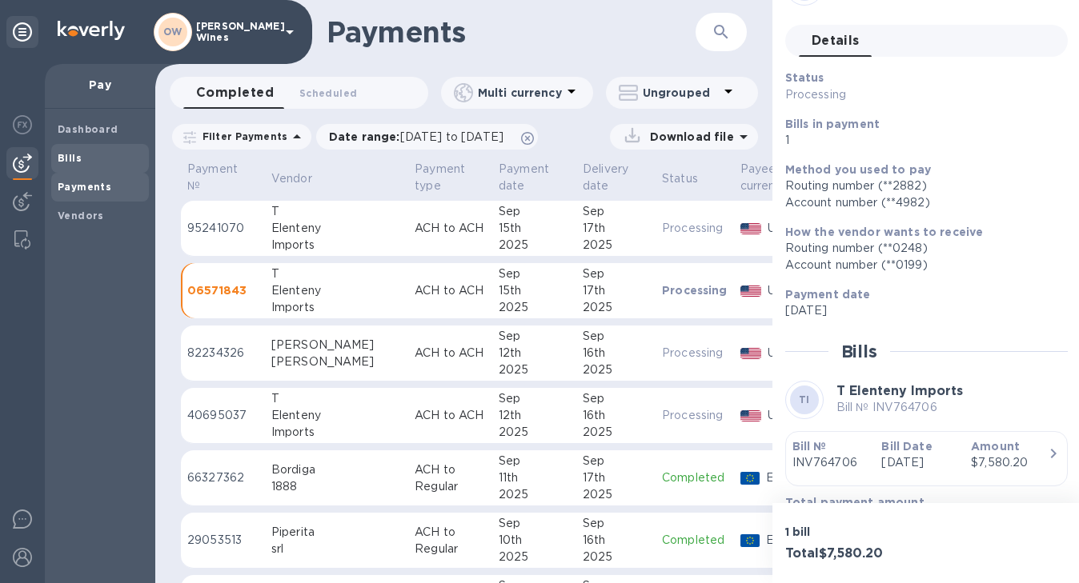
click at [78, 159] on b "Bills" at bounding box center [70, 158] width 24 height 12
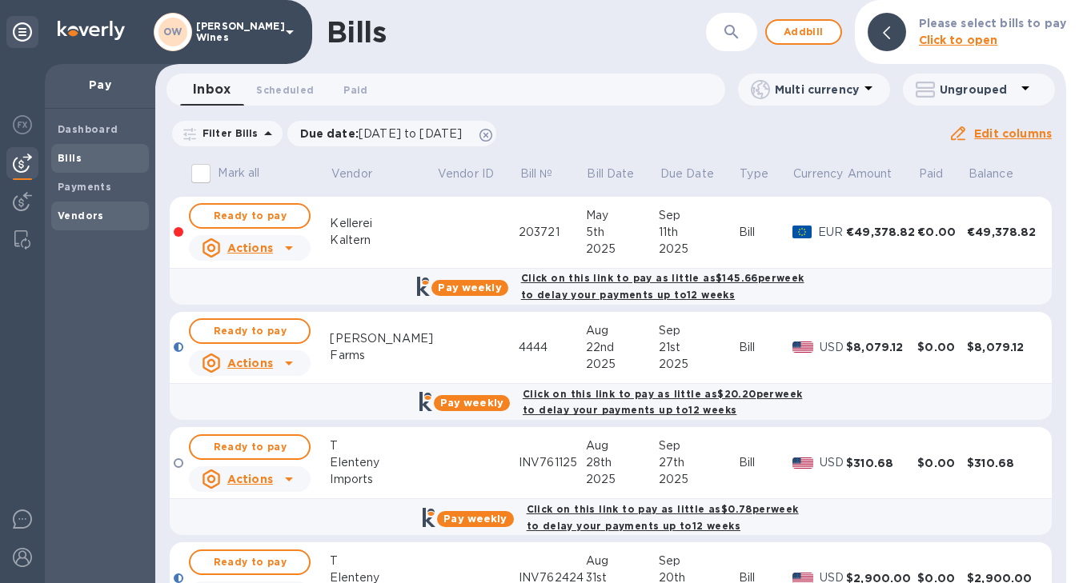
click at [73, 207] on div "Vendors" at bounding box center [100, 216] width 98 height 29
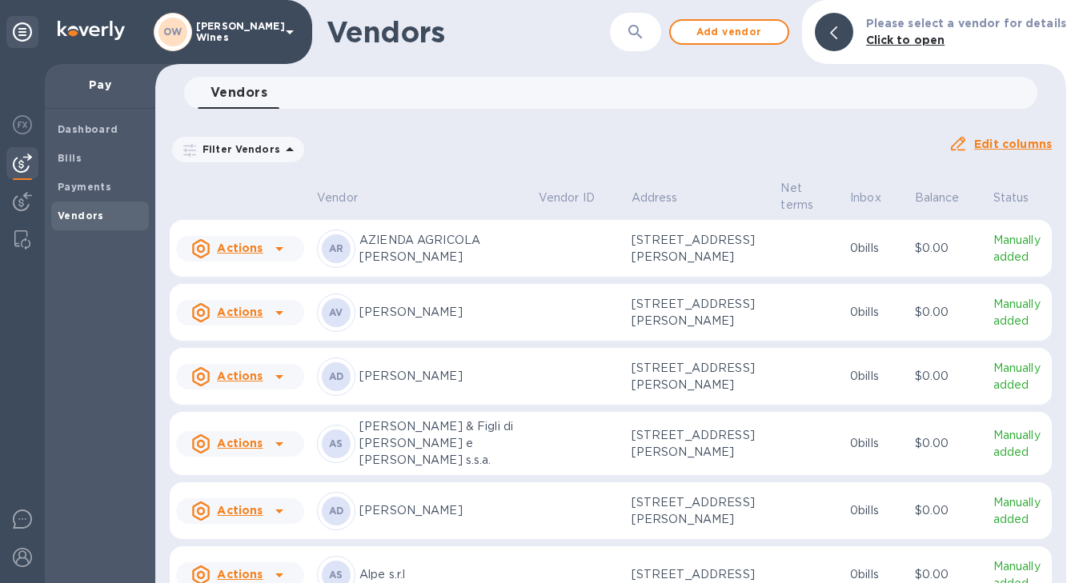
click at [655, 42] on button "button" at bounding box center [635, 32] width 38 height 38
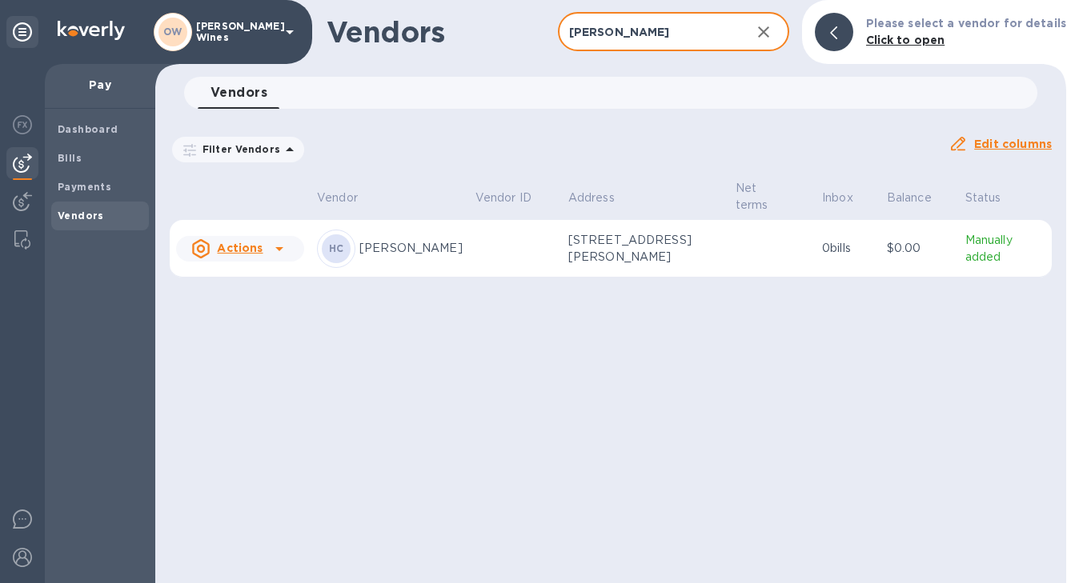
type input "[PERSON_NAME]"
click at [282, 239] on icon at bounding box center [279, 248] width 19 height 19
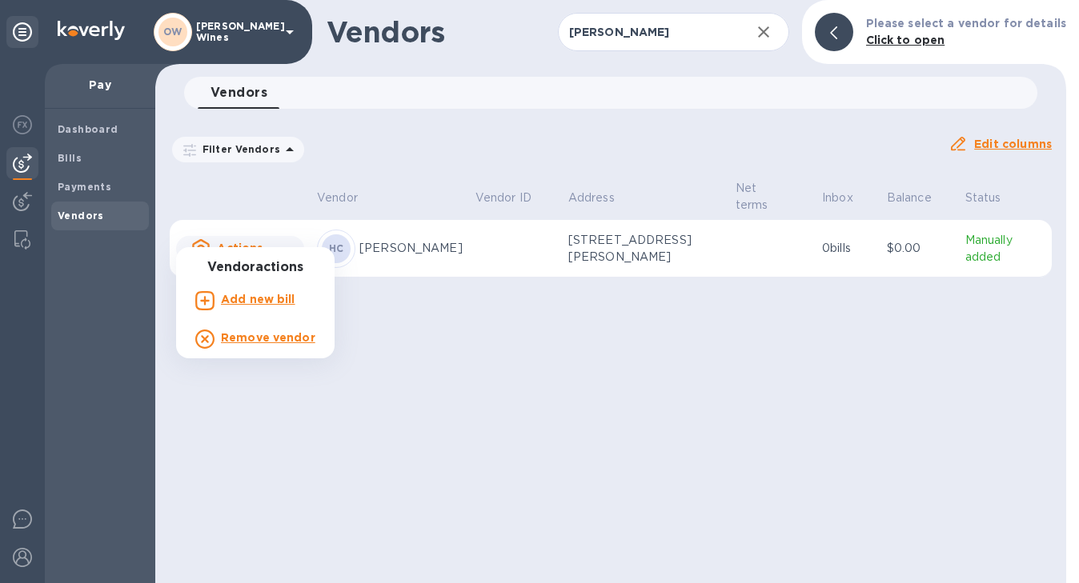
click at [266, 299] on b "Add new bill" at bounding box center [258, 299] width 74 height 13
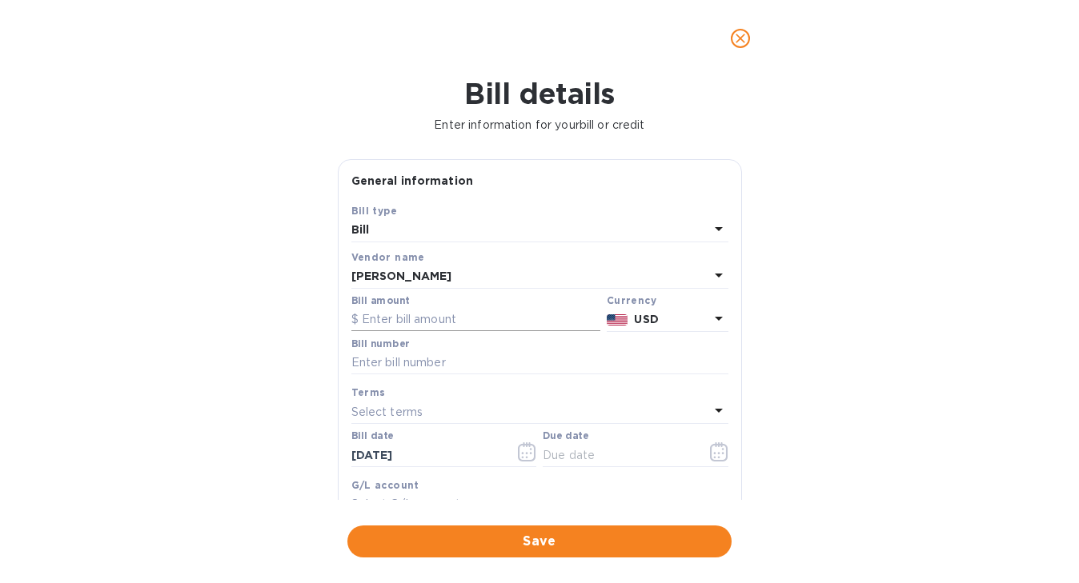
click at [454, 316] on input "text" at bounding box center [475, 320] width 249 height 24
type input "625.80"
click at [427, 369] on input "text" at bounding box center [539, 363] width 377 height 24
type input "EE Reimbursement: [DATE] Mileage"
click at [710, 461] on icon "button" at bounding box center [719, 452] width 18 height 19
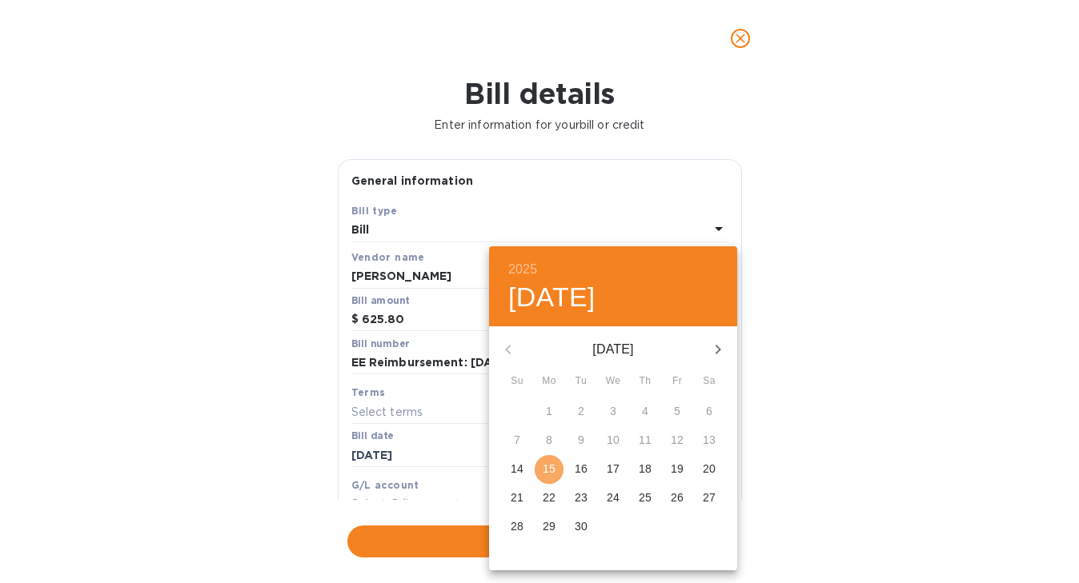
click at [547, 473] on p "15" at bounding box center [549, 469] width 13 height 16
type input "[DATE]"
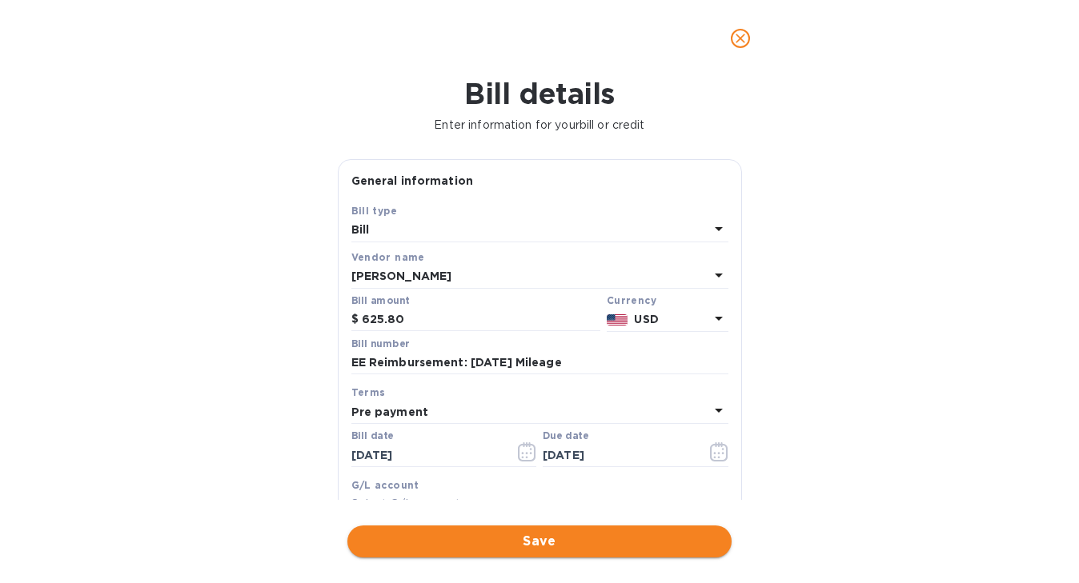
click at [540, 547] on span "Save" at bounding box center [539, 541] width 359 height 19
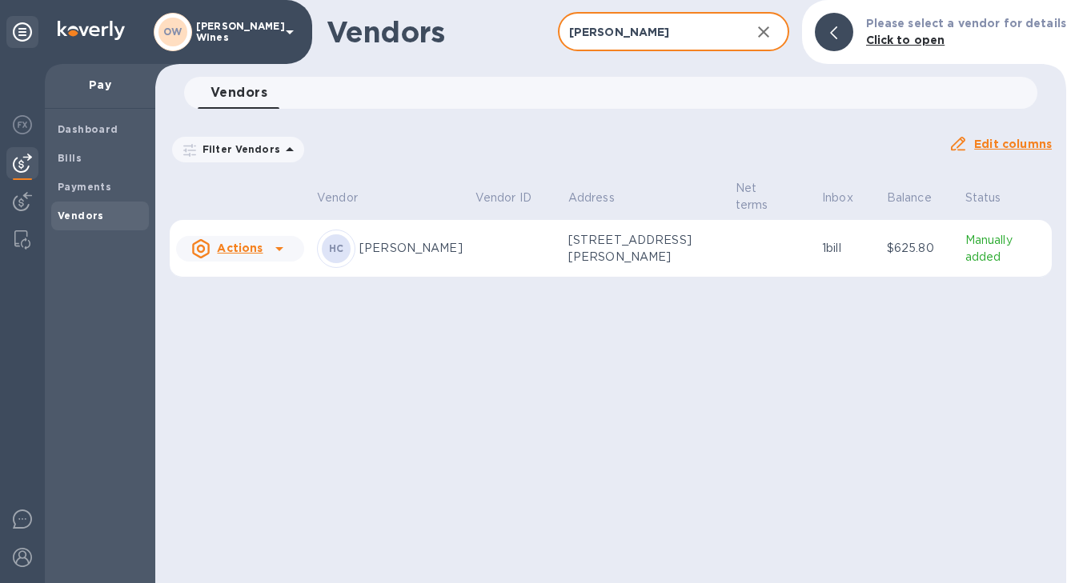
drag, startPoint x: 616, startPoint y: 33, endPoint x: 511, endPoint y: 32, distance: 104.9
click at [511, 32] on div "Vendors [PERSON_NAME] ​ Add vendor Please select a vendor for details Click to …" at bounding box center [610, 32] width 911 height 64
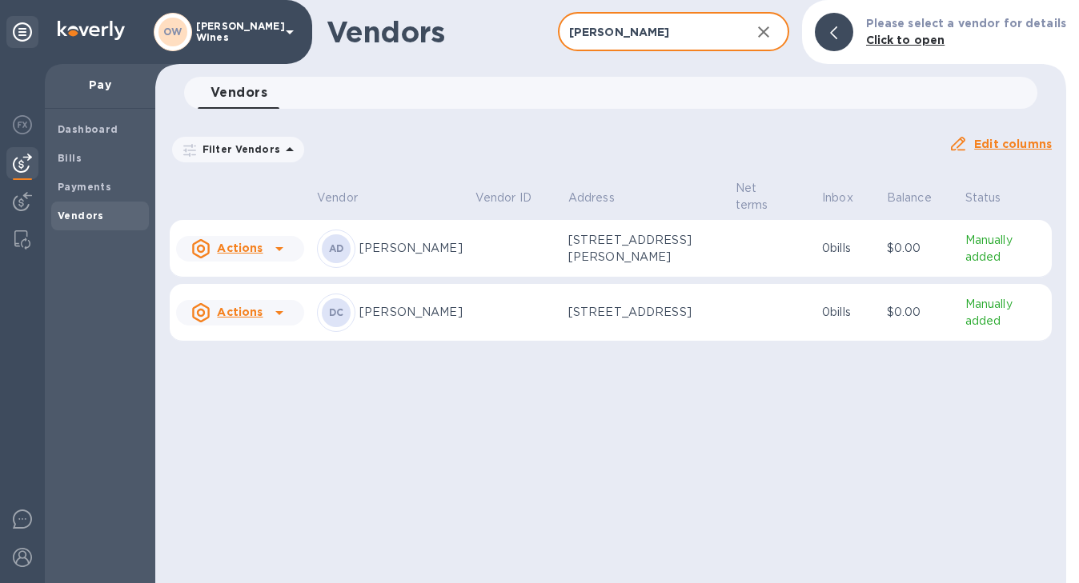
type input "[PERSON_NAME]"
click at [284, 307] on icon at bounding box center [279, 312] width 19 height 19
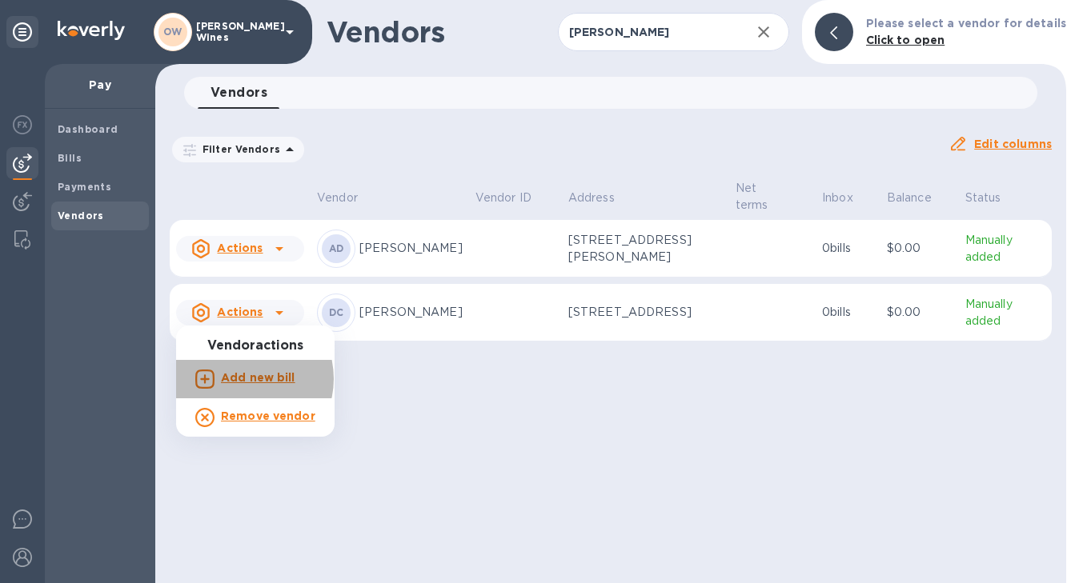
click at [242, 379] on b "Add new bill" at bounding box center [258, 377] width 74 height 13
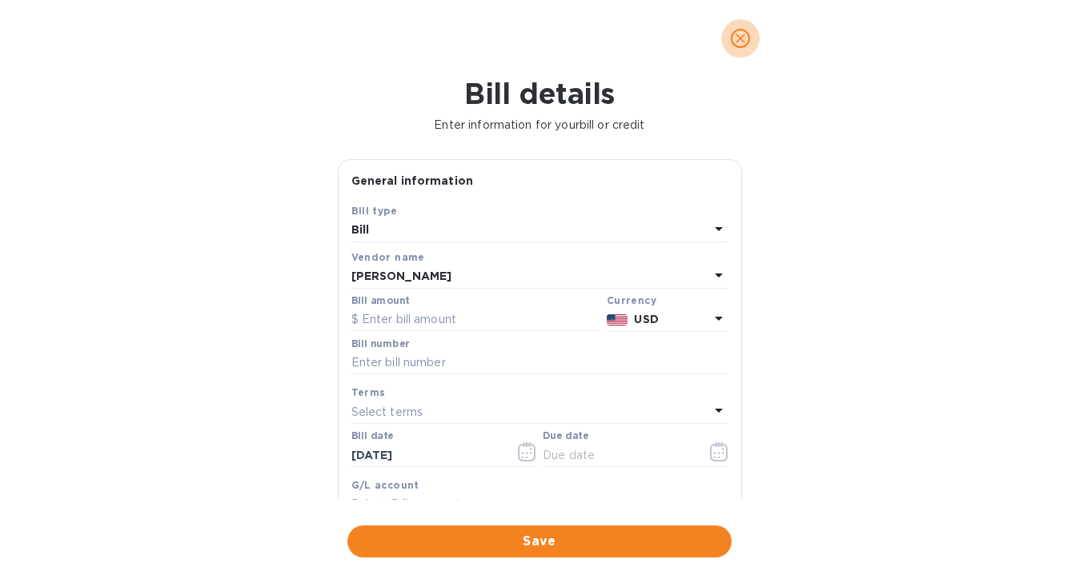
click at [740, 38] on icon "close" at bounding box center [741, 39] width 10 height 10
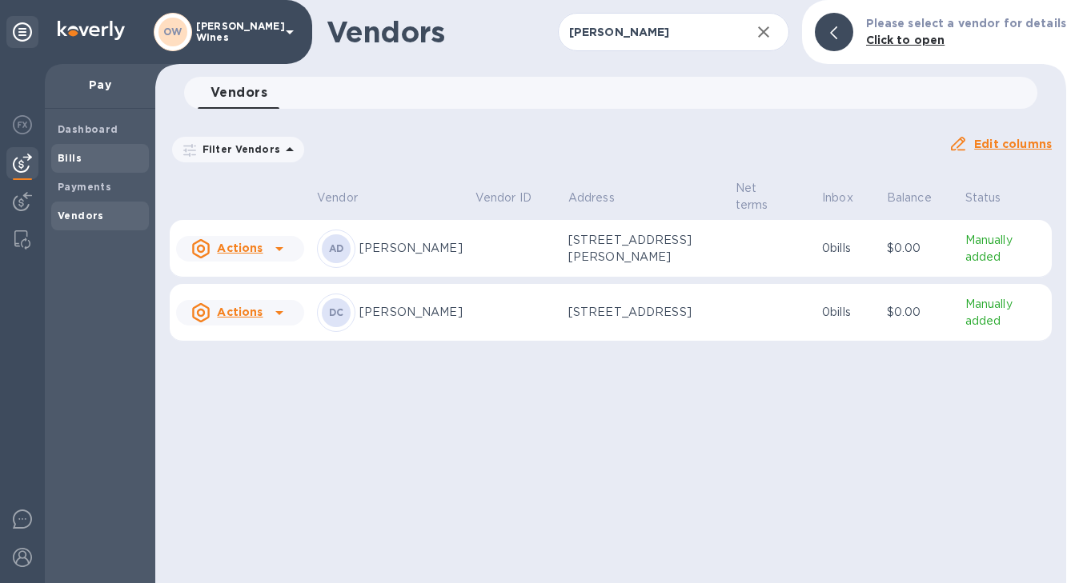
click at [98, 159] on span "Bills" at bounding box center [100, 158] width 85 height 16
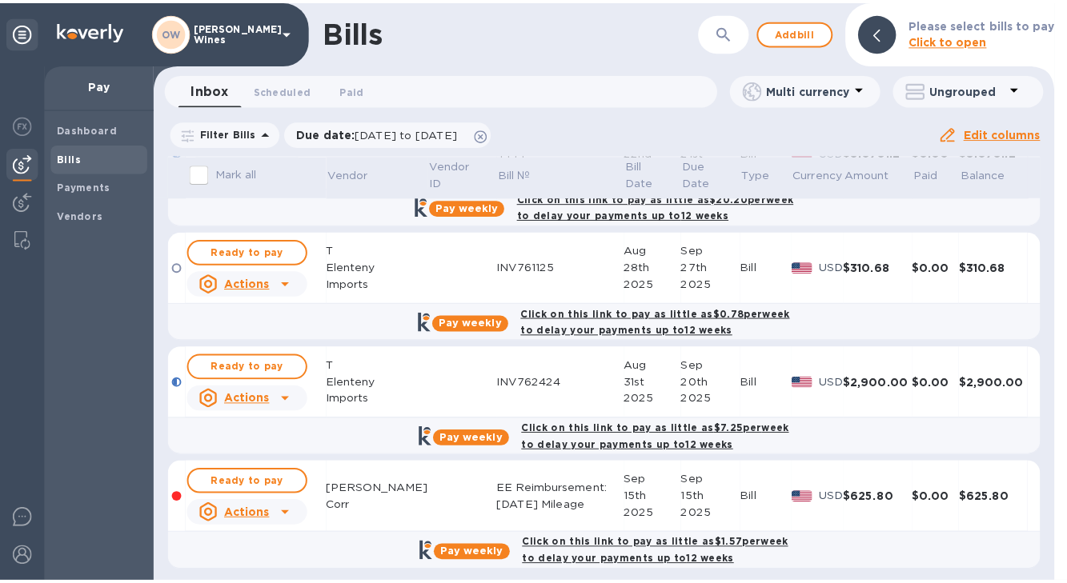
scroll to position [205, 0]
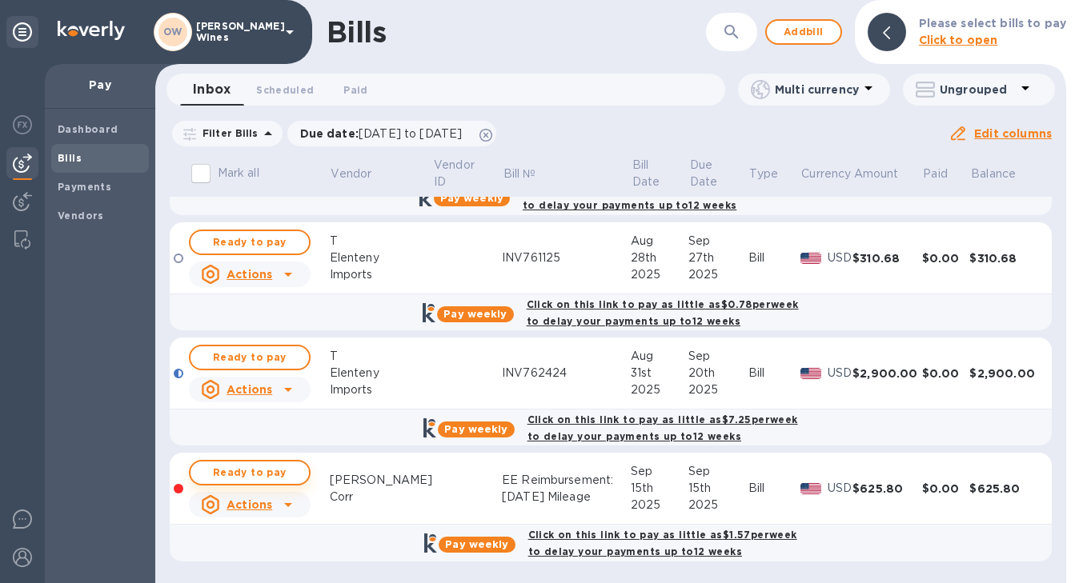
click at [280, 463] on button "Ready to pay" at bounding box center [250, 473] width 122 height 26
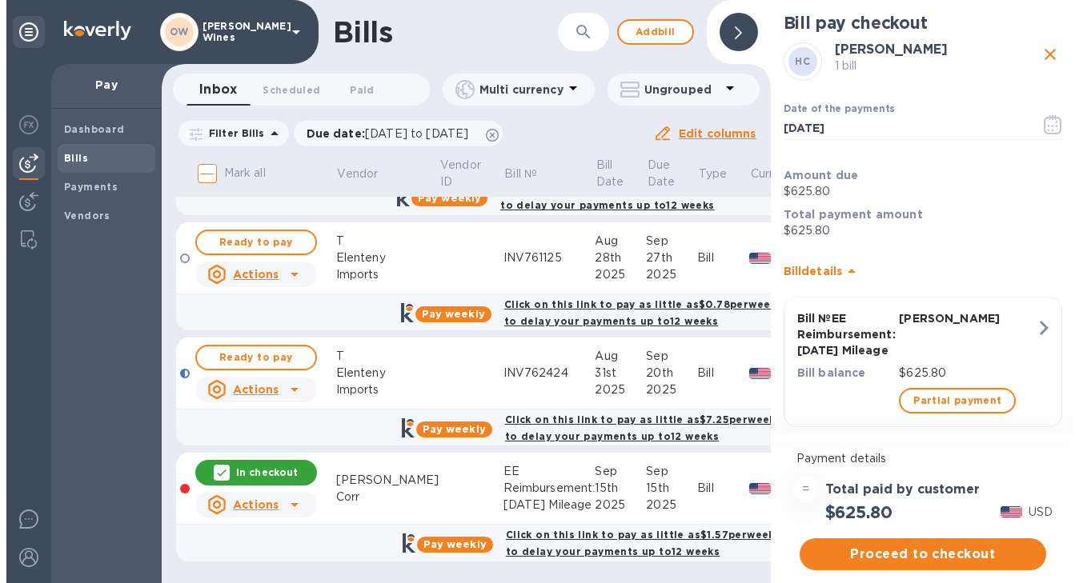
scroll to position [0, 2]
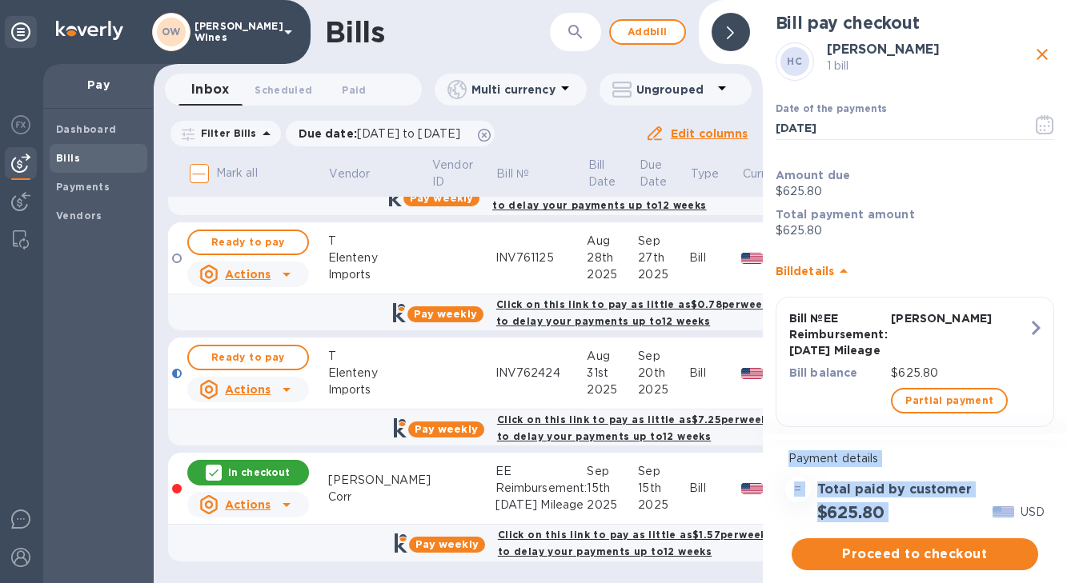
drag, startPoint x: 1061, startPoint y: 360, endPoint x: 1061, endPoint y: 480, distance: 120.1
click at [1061, 480] on div "Bill pay checkout HC [PERSON_NAME] 1 bill Date of the payments [DATE] ​ Amount …" at bounding box center [915, 291] width 304 height 583
click at [948, 559] on span "Proceed to checkout" at bounding box center [914, 554] width 221 height 19
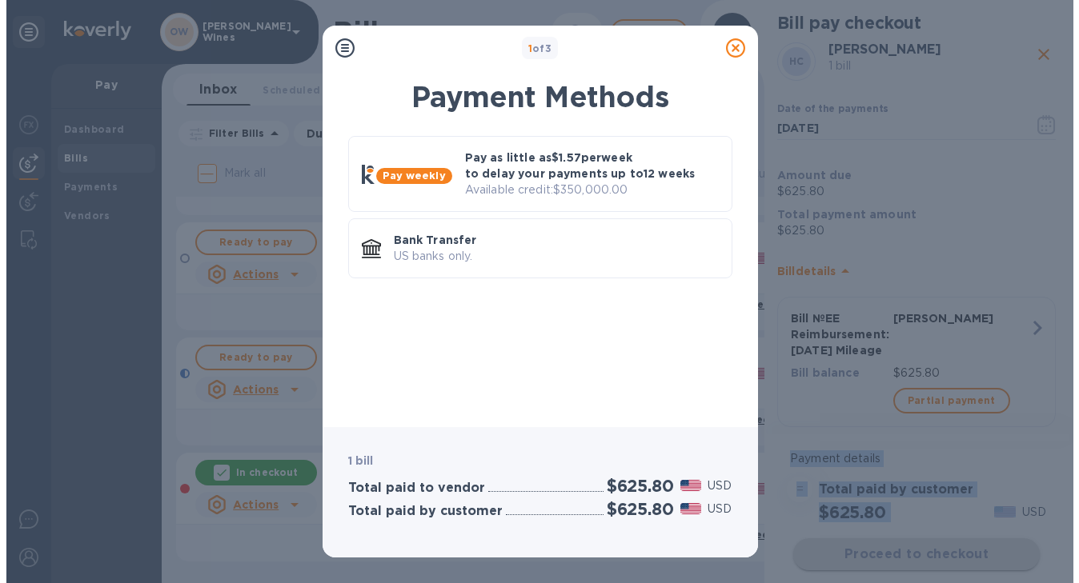
scroll to position [0, 0]
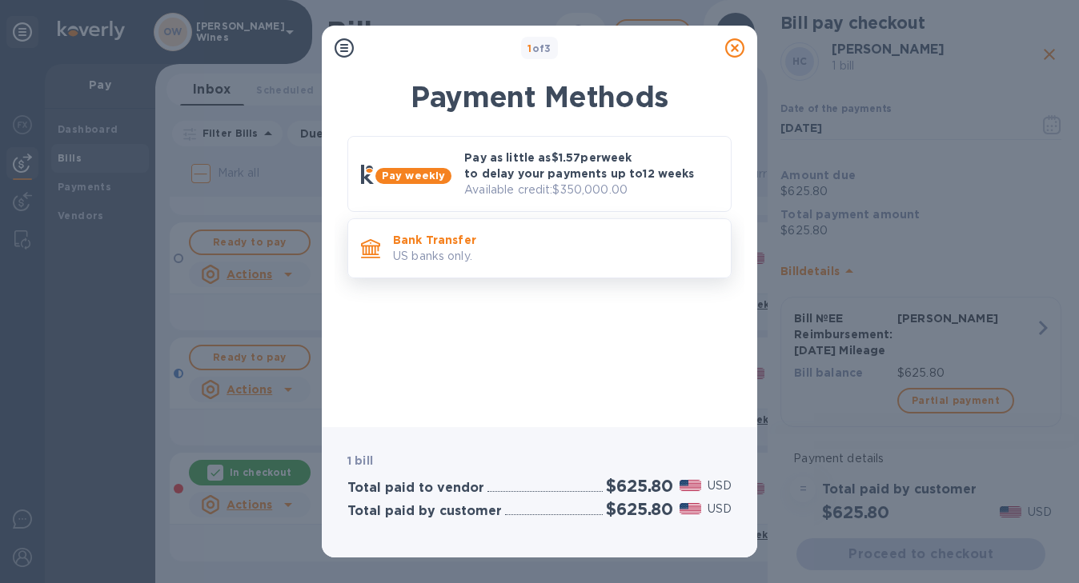
click at [478, 244] on p "Bank Transfer" at bounding box center [555, 240] width 325 height 16
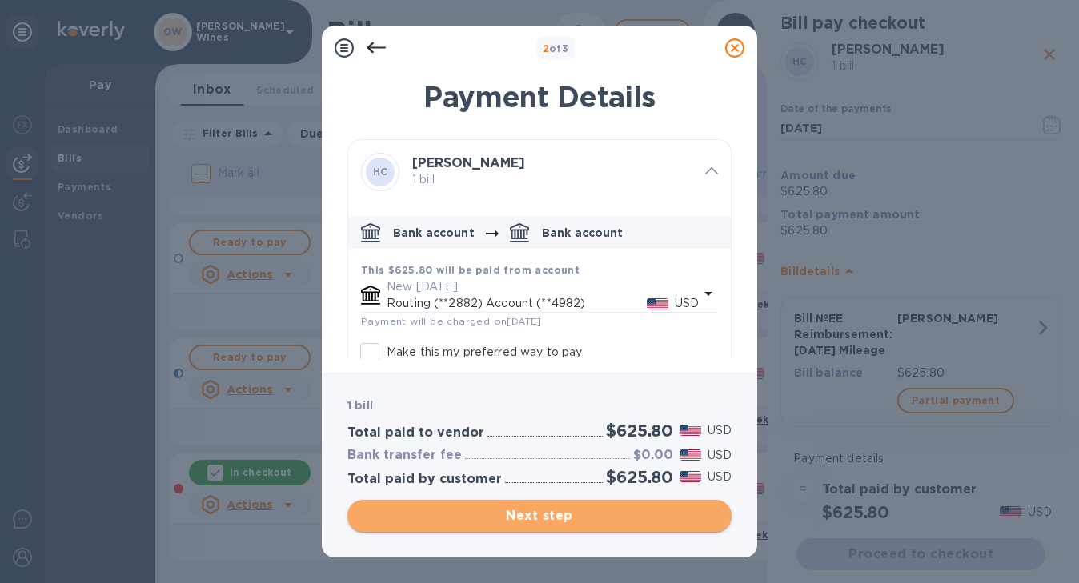
click at [579, 511] on span "Next step" at bounding box center [539, 516] width 359 height 19
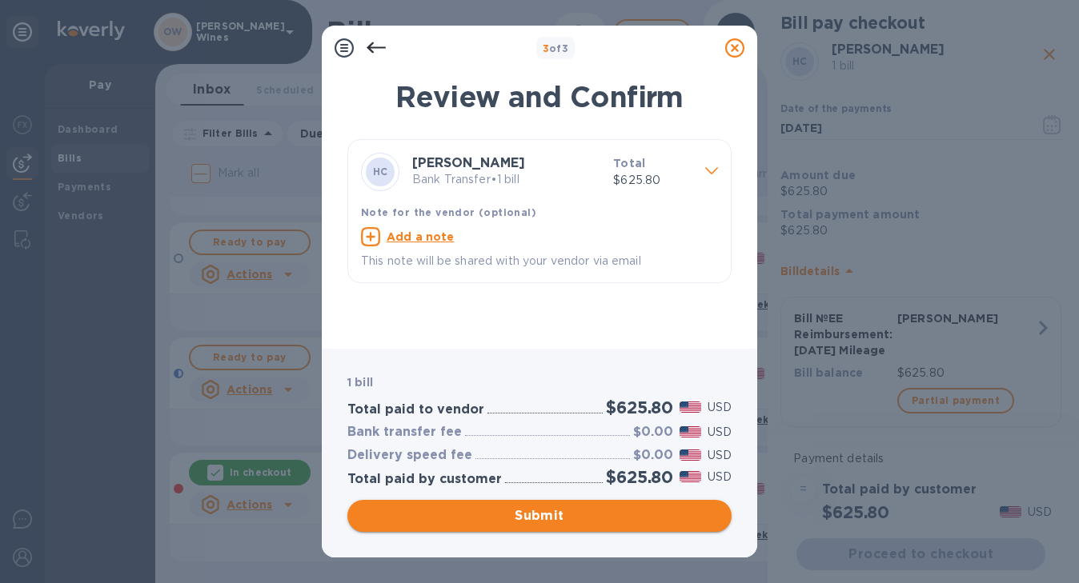
click at [591, 525] on span "Submit" at bounding box center [539, 516] width 359 height 19
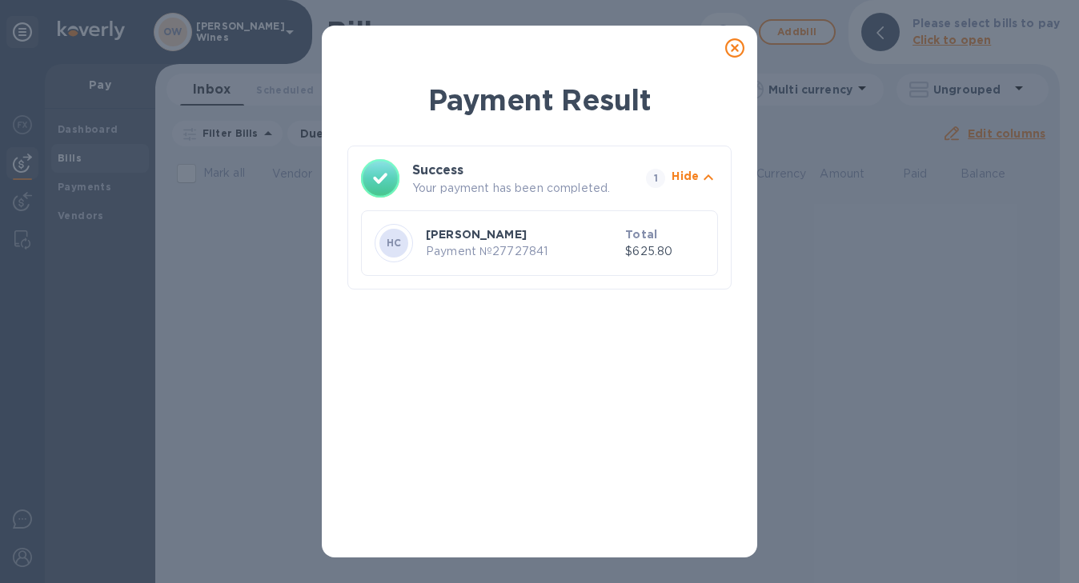
click at [70, 160] on div "Payment Result Success Your payment has been completed. 1 Hide HC [PERSON_NAME]…" at bounding box center [539, 291] width 1079 height 583
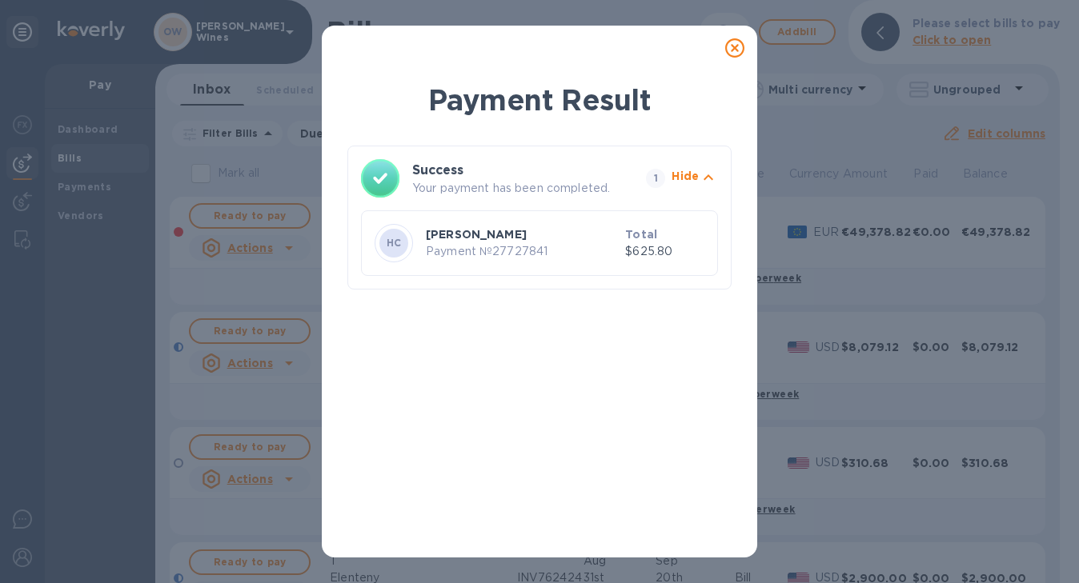
click at [740, 48] on icon at bounding box center [734, 47] width 19 height 19
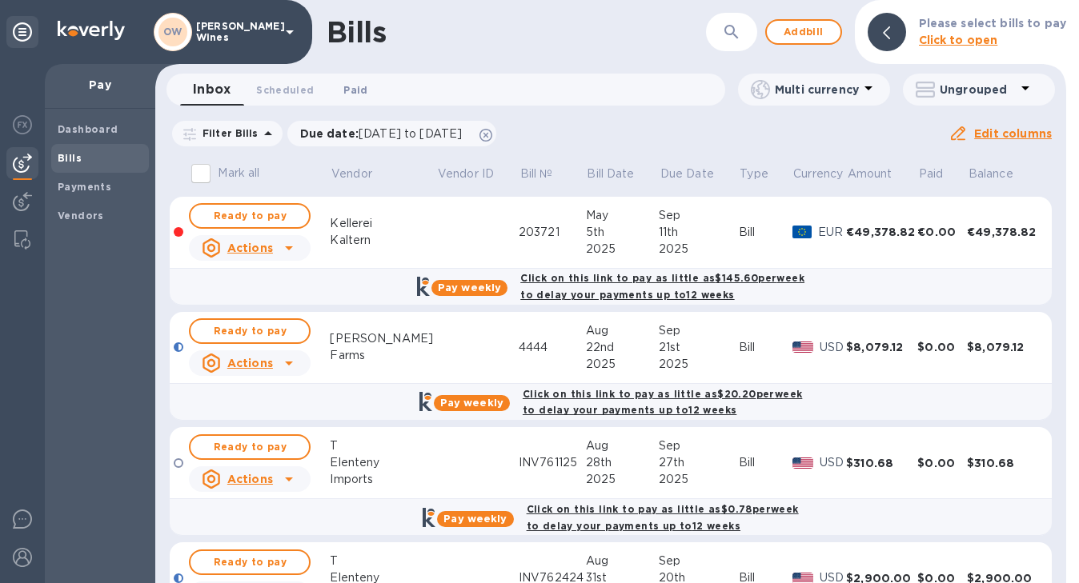
click at [359, 89] on span "Paid 0" at bounding box center [355, 90] width 24 height 17
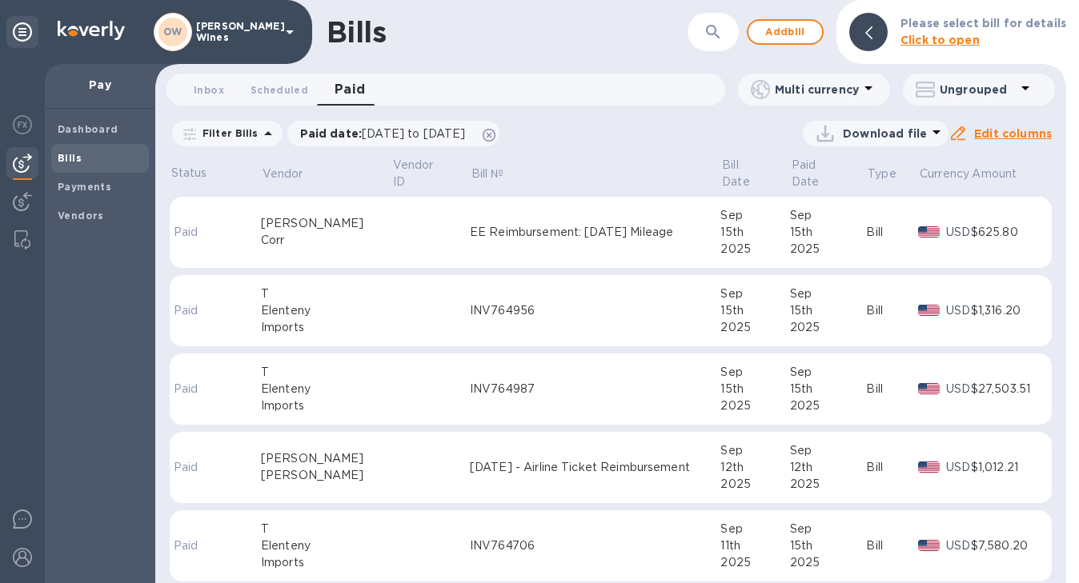
click at [850, 224] on div "15th" at bounding box center [828, 232] width 77 height 17
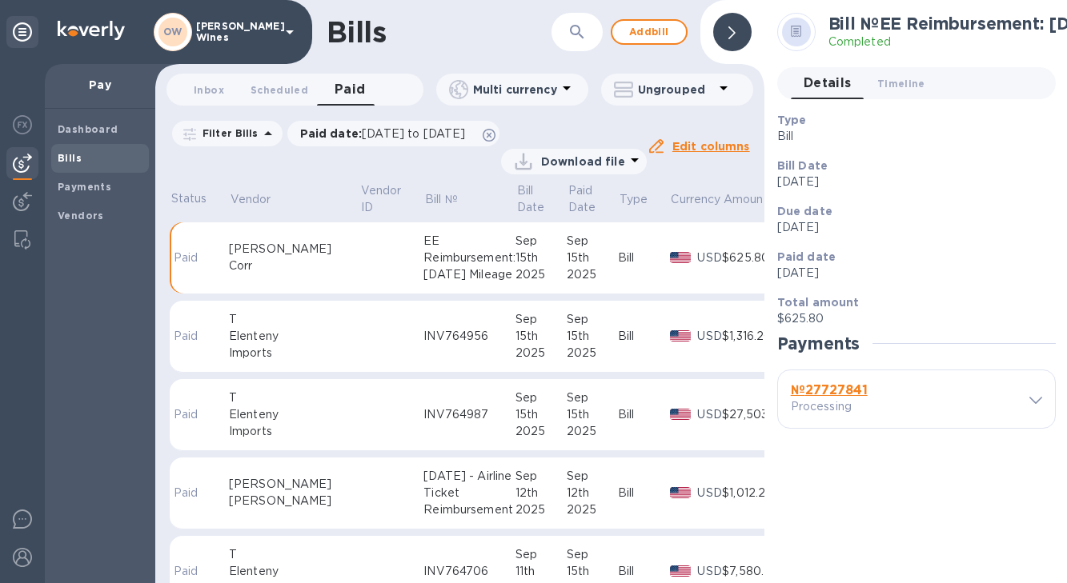
click at [830, 391] on b "№ 27727841" at bounding box center [829, 390] width 77 height 15
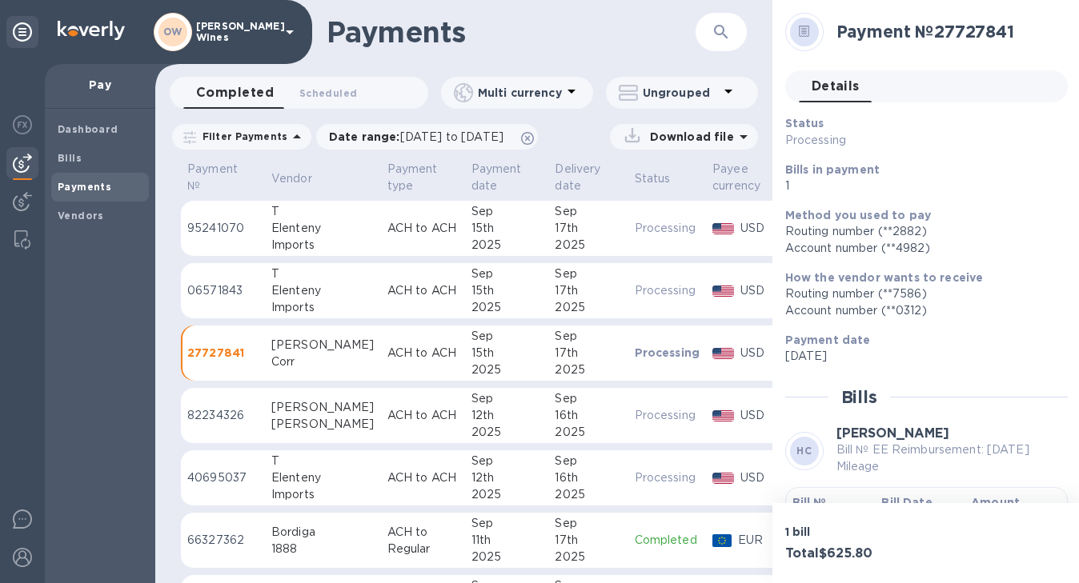
click at [816, 500] on b "Bill №" at bounding box center [809, 502] width 34 height 13
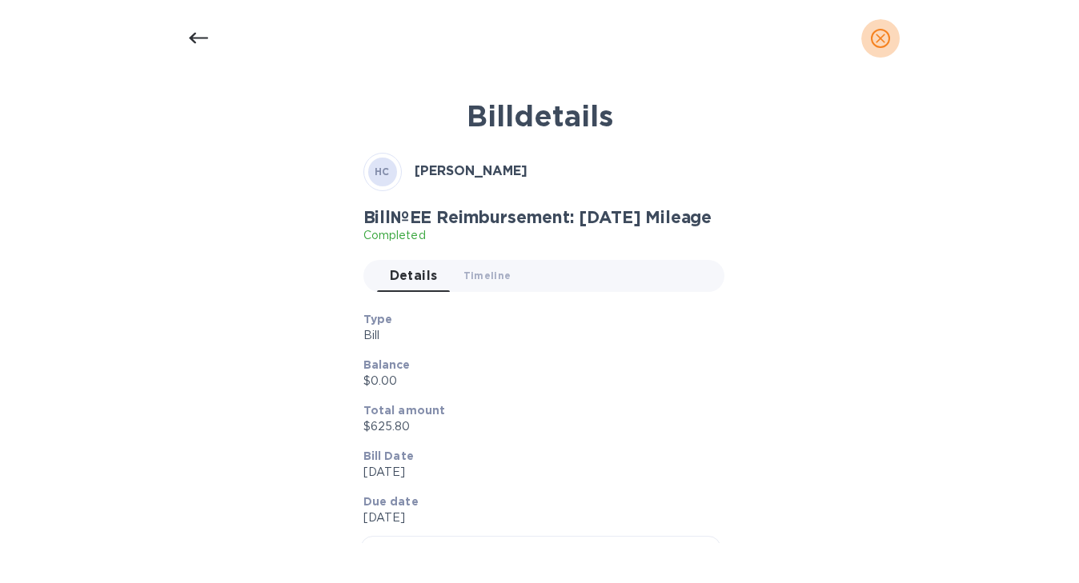
click at [887, 35] on icon "close" at bounding box center [880, 38] width 16 height 16
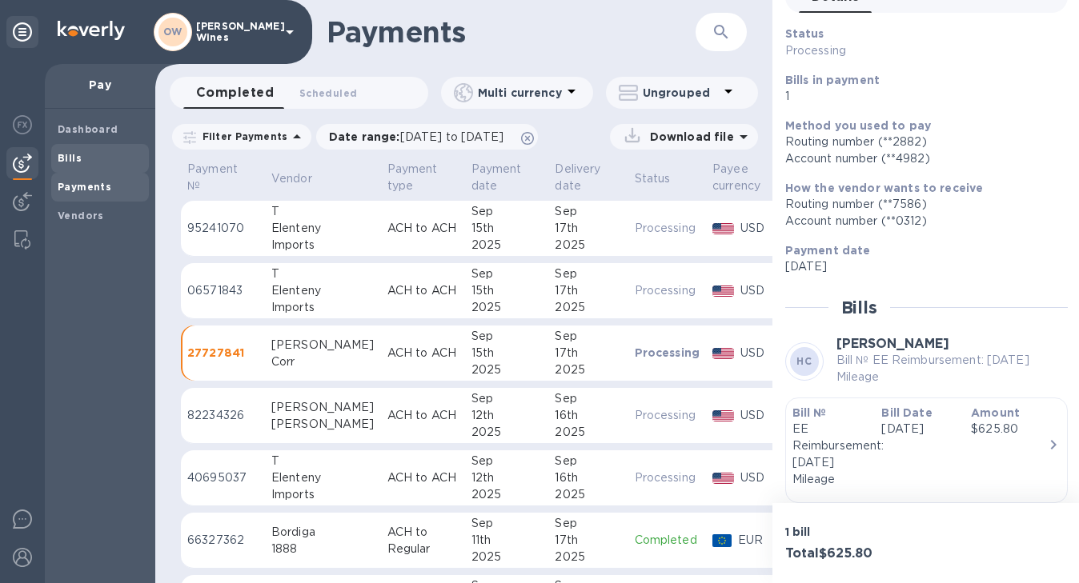
click at [55, 151] on div "Bills" at bounding box center [100, 158] width 98 height 29
